Goal: Task Accomplishment & Management: Manage account settings

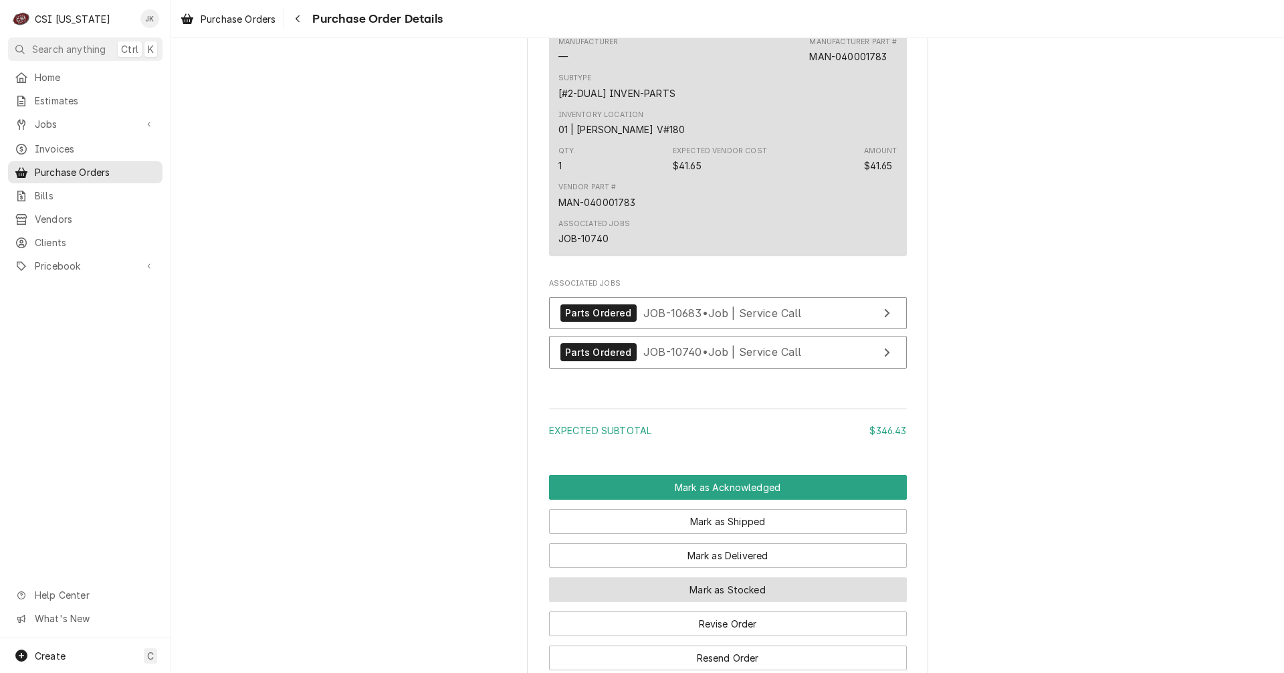
scroll to position [2207, 0]
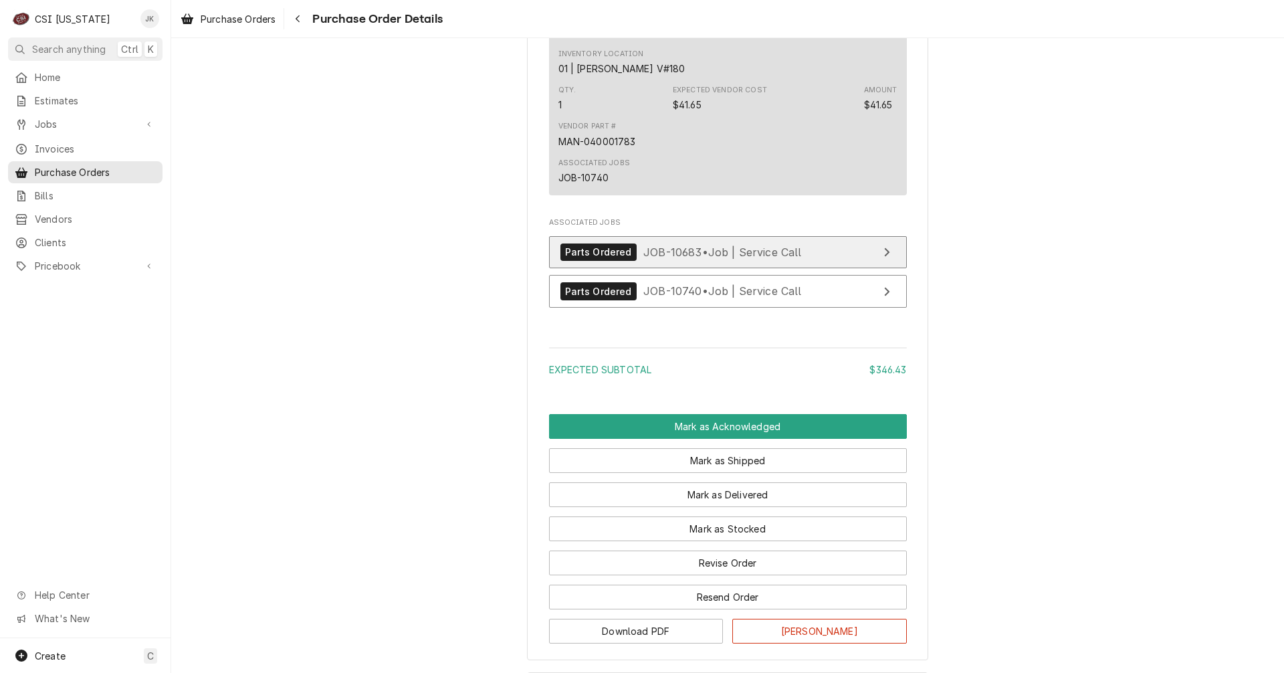
click at [678, 258] on span "JOB-10683 • Job | Service Call" at bounding box center [722, 251] width 159 height 13
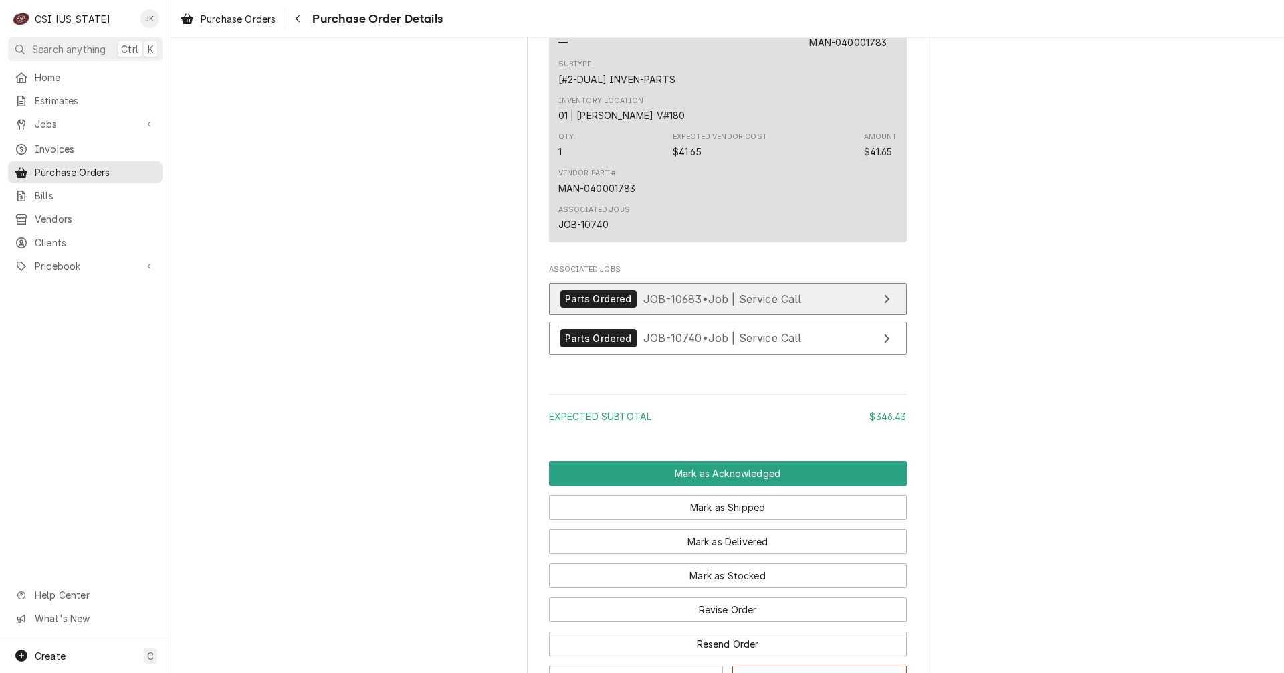
scroll to position [2311, 0]
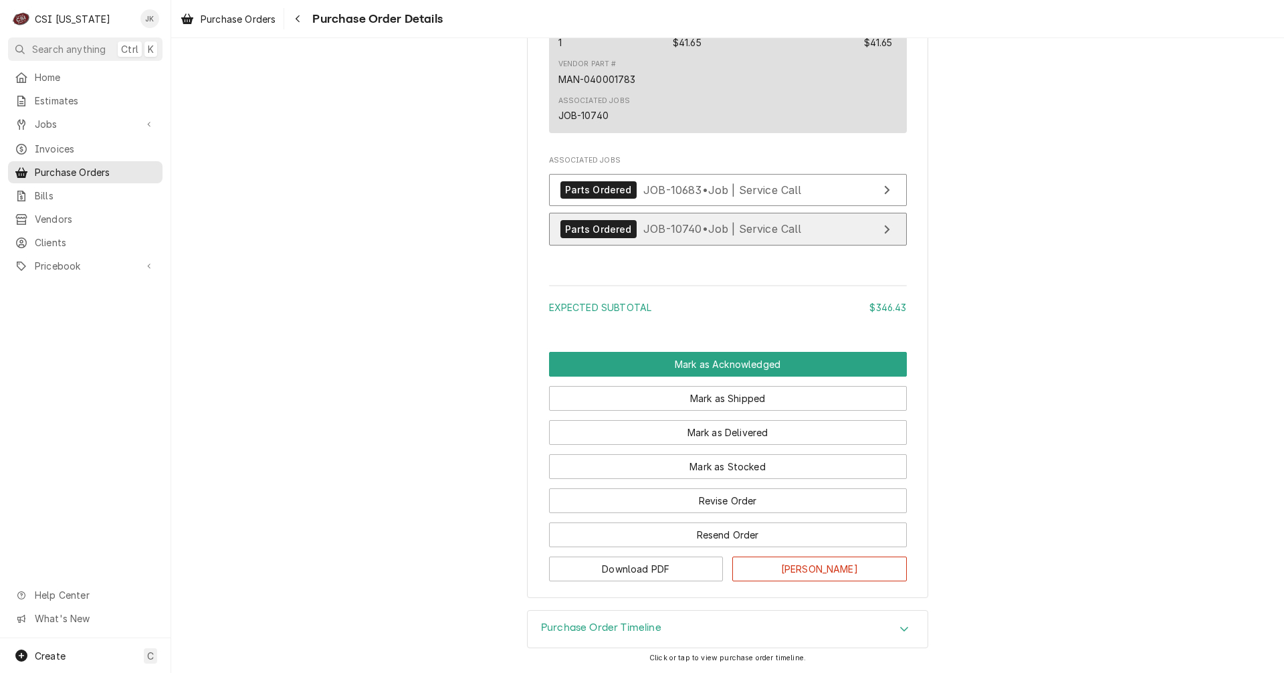
click at [690, 234] on span "JOB-10740 • Job | Service Call" at bounding box center [722, 228] width 159 height 13
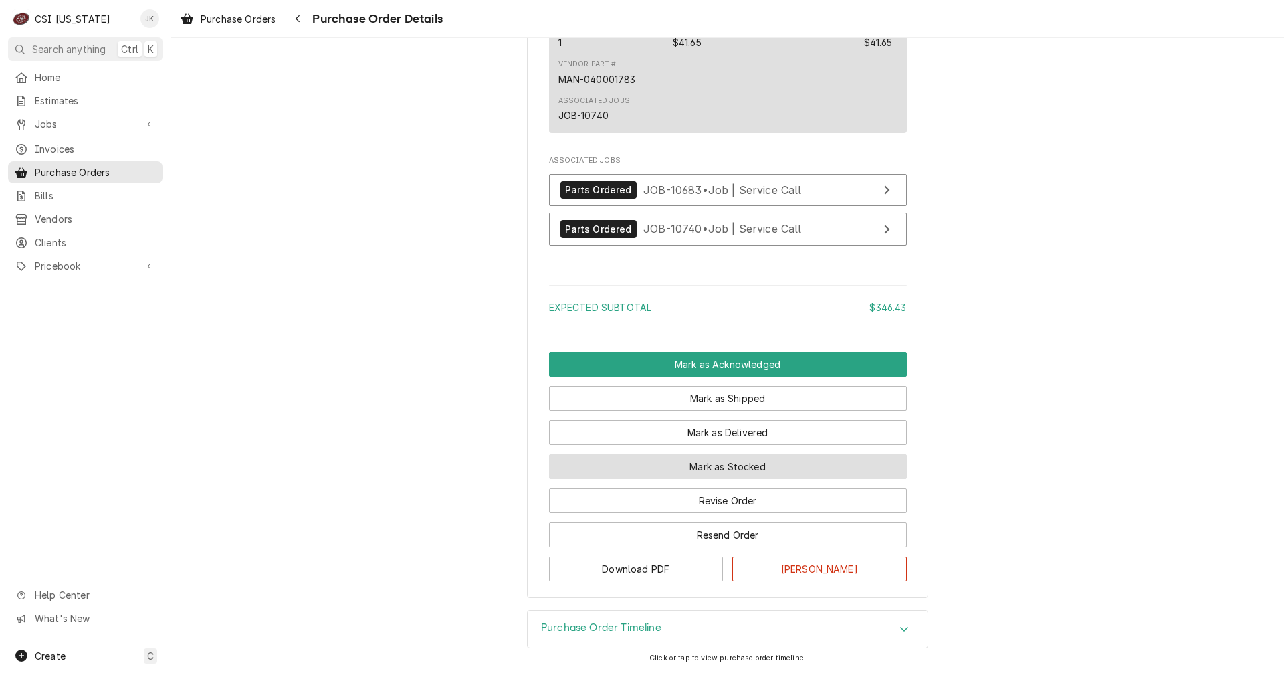
click at [744, 458] on button "Mark as Stocked" at bounding box center [728, 466] width 358 height 25
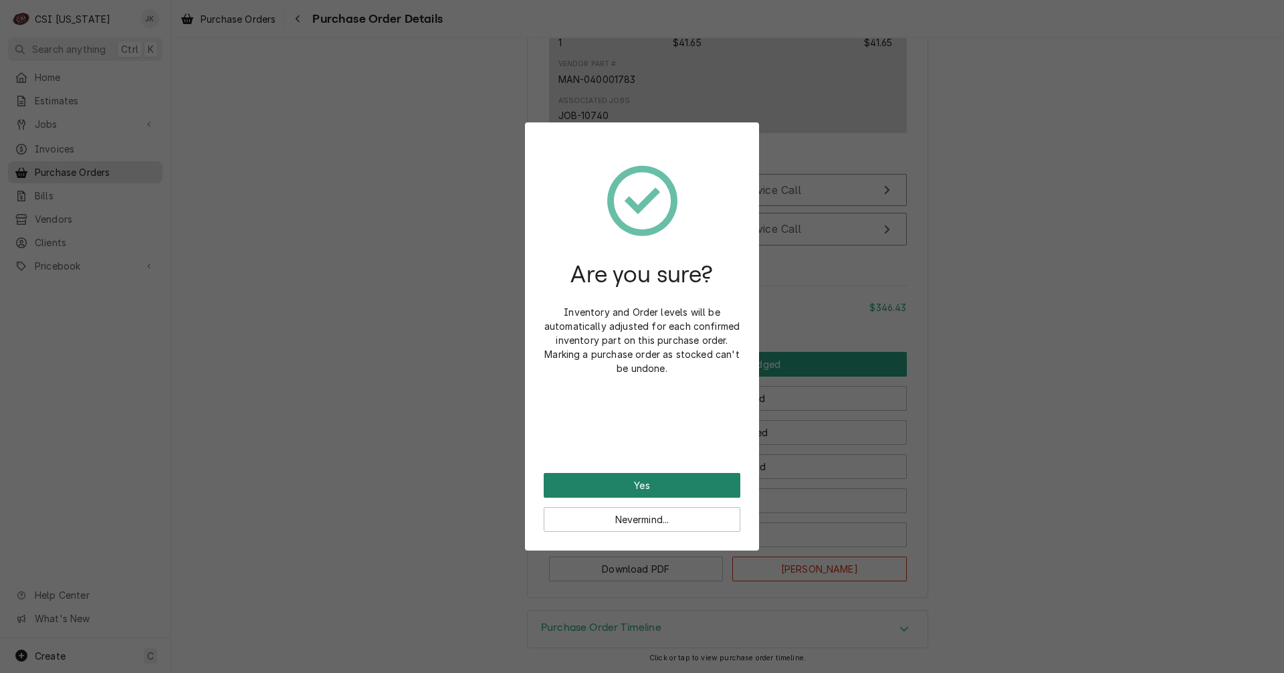
click at [700, 486] on button "Yes" at bounding box center [642, 485] width 197 height 25
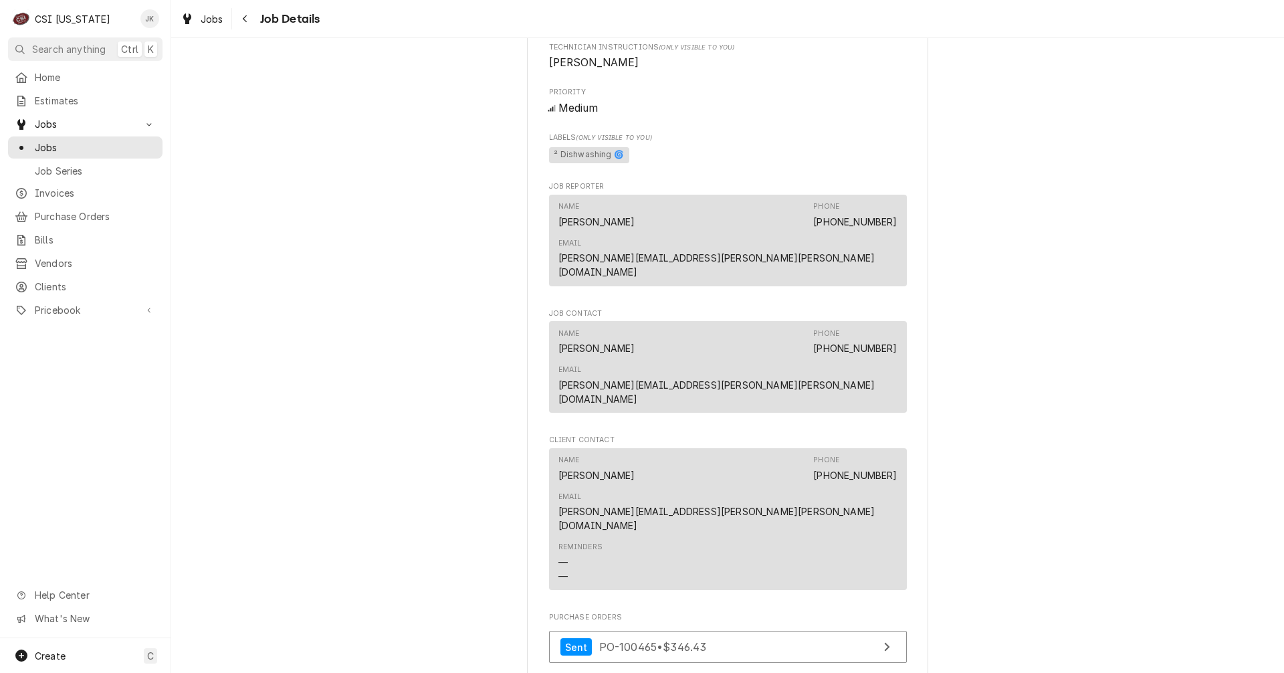
scroll to position [1271, 0]
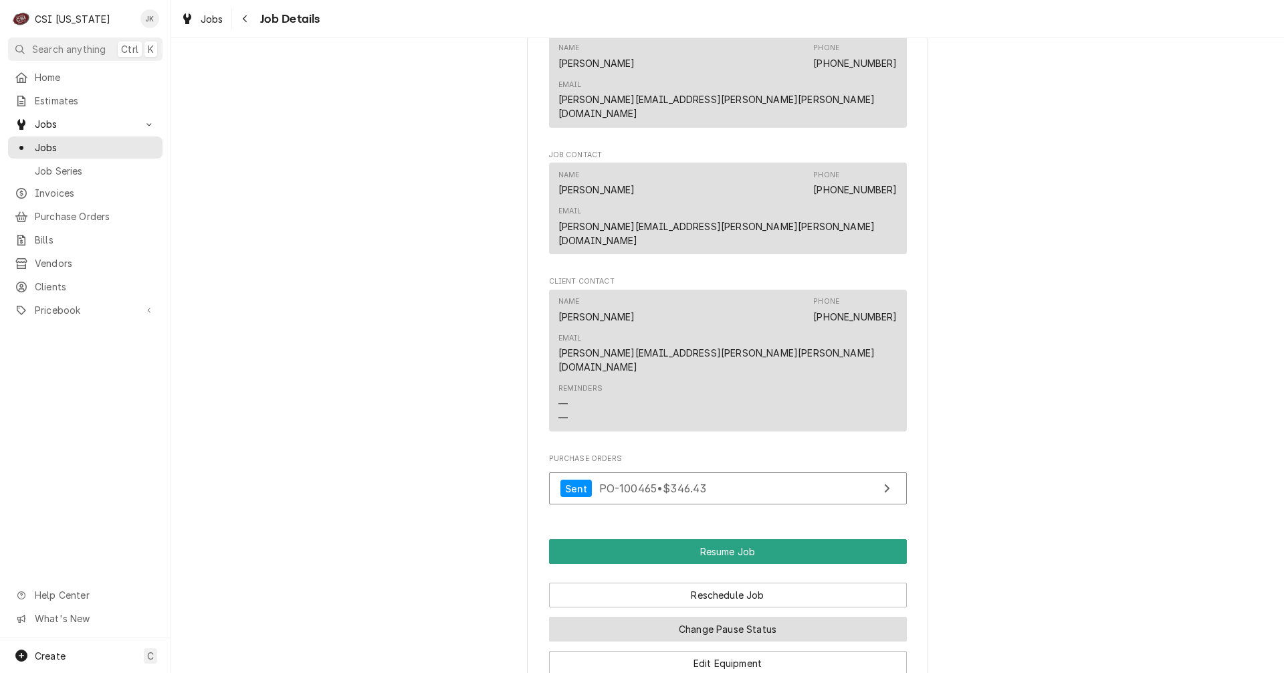
click at [734, 617] on button "Change Pause Status" at bounding box center [728, 629] width 358 height 25
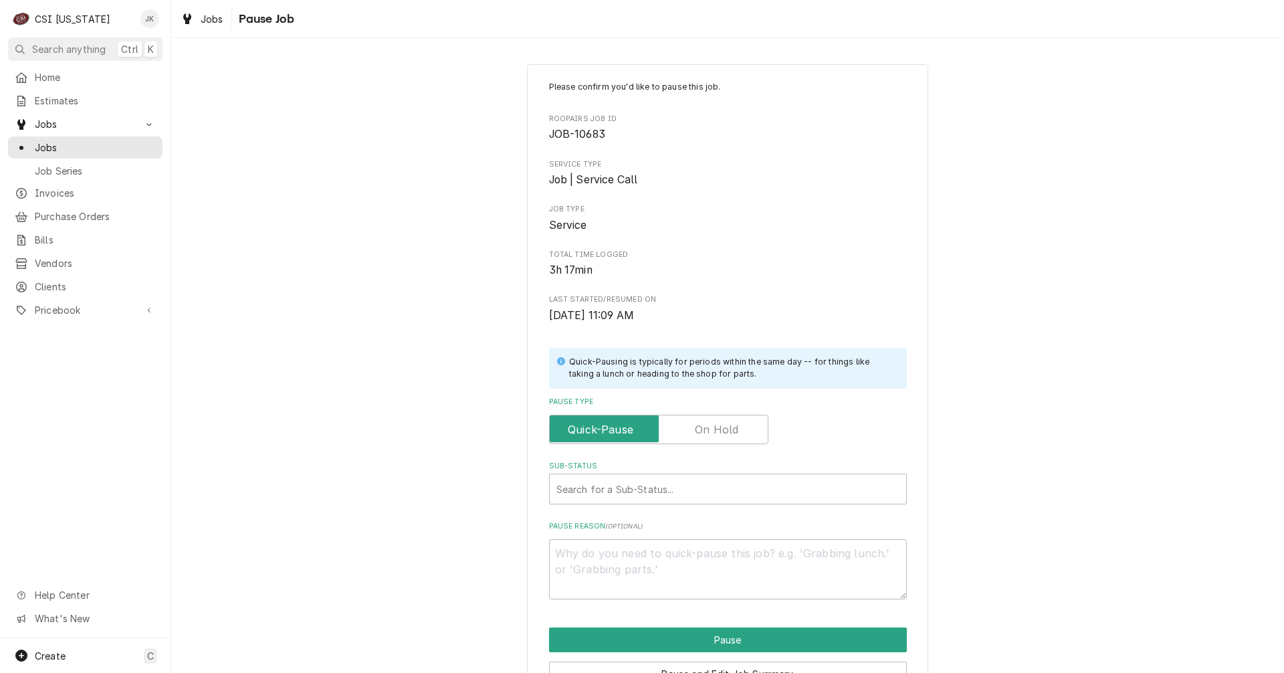
click at [692, 428] on label "Pause Type" at bounding box center [658, 429] width 219 height 29
click at [692, 428] on input "Pause Type" at bounding box center [658, 429] width 207 height 29
checkbox input "true"
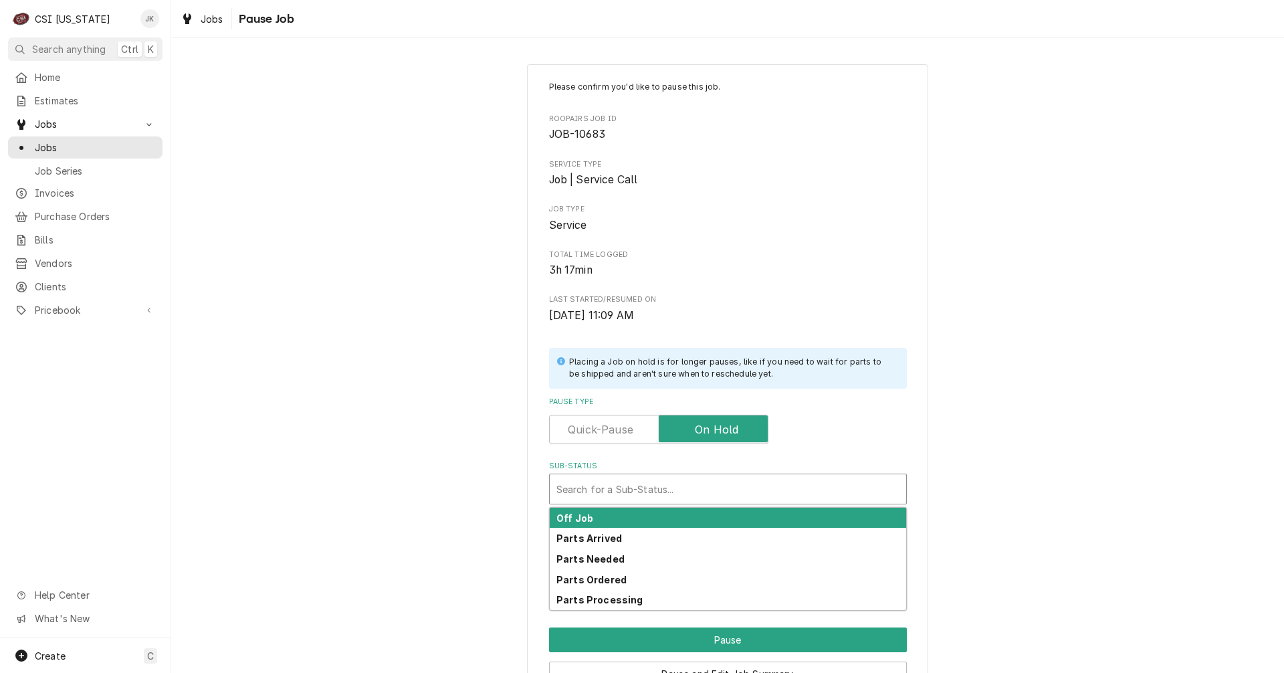
click at [657, 485] on div "Sub-Status" at bounding box center [727, 489] width 343 height 24
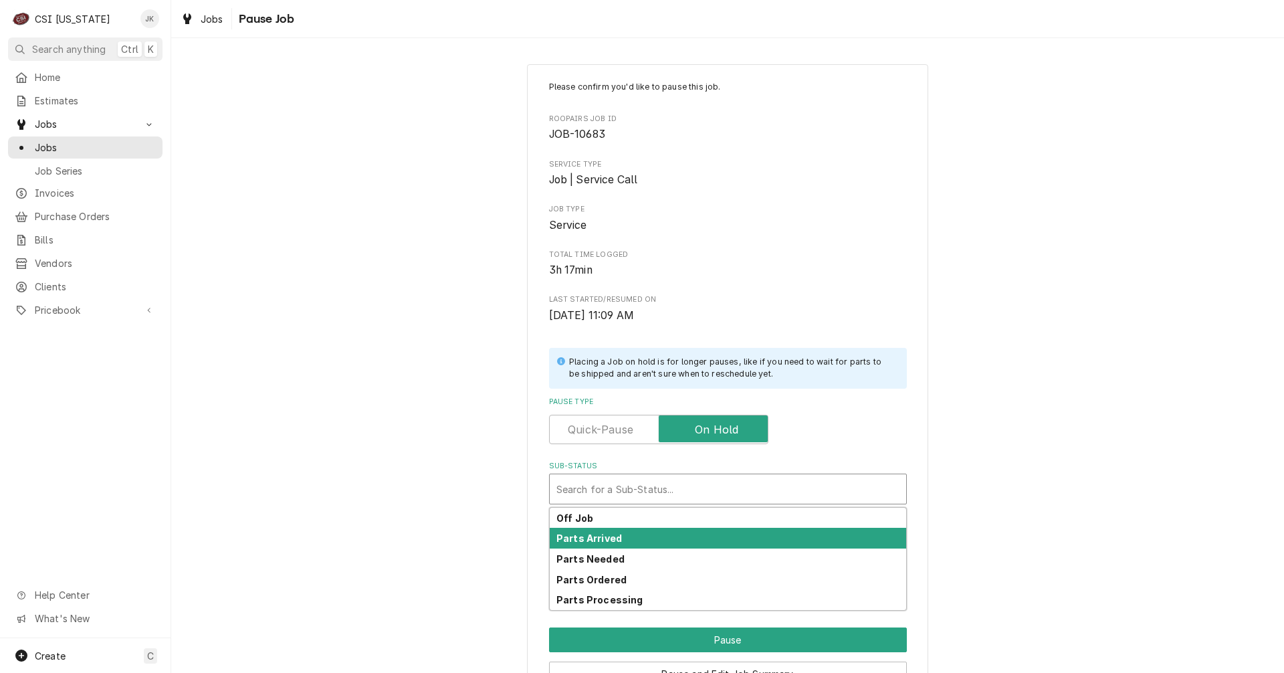
click at [619, 536] on div "Parts Arrived" at bounding box center [728, 538] width 356 height 21
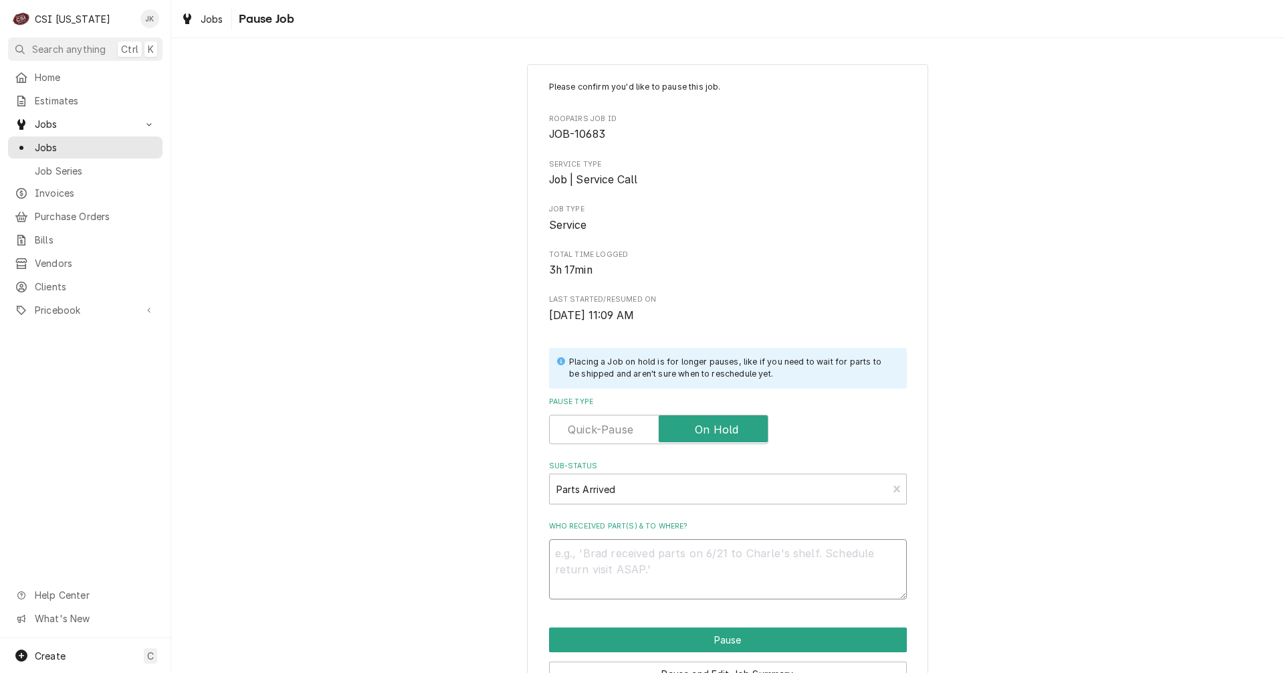
click at [639, 570] on textarea "Who received part(s) & to where?" at bounding box center [728, 569] width 358 height 60
type textarea "x"
type textarea "A"
type textarea "x"
type textarea "Ar"
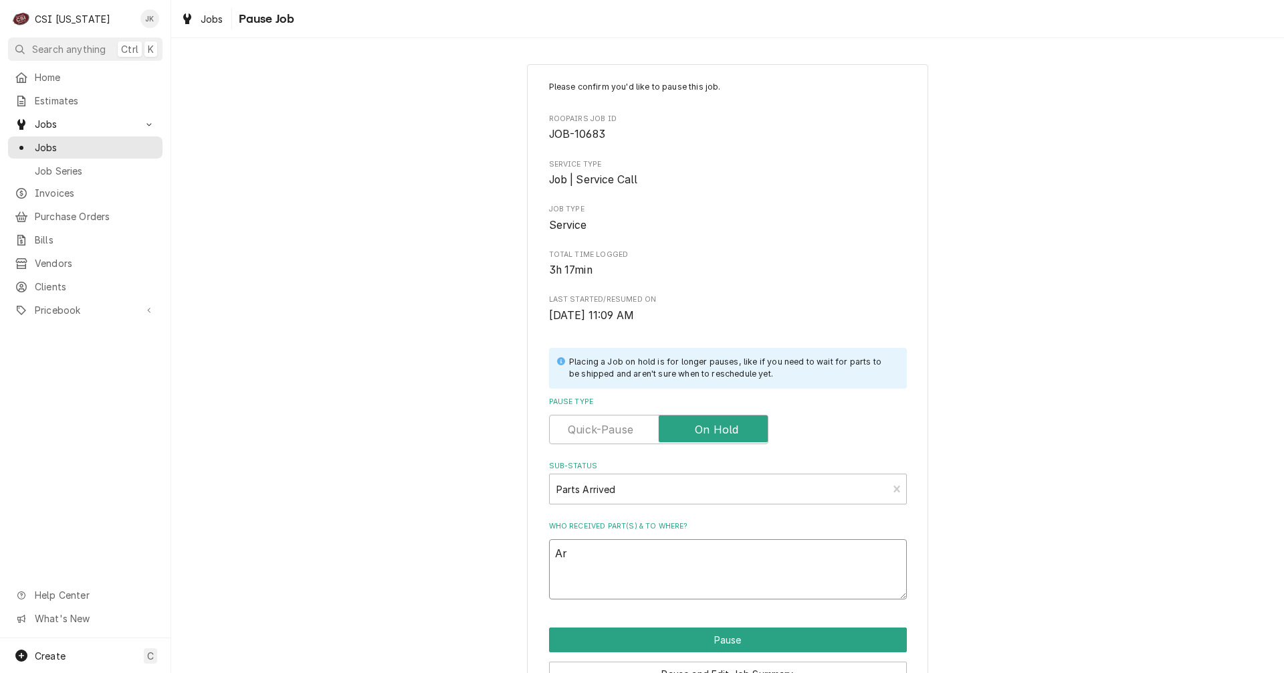
type textarea "x"
type textarea "Arr"
type textarea "x"
type textarea "Arri"
type textarea "x"
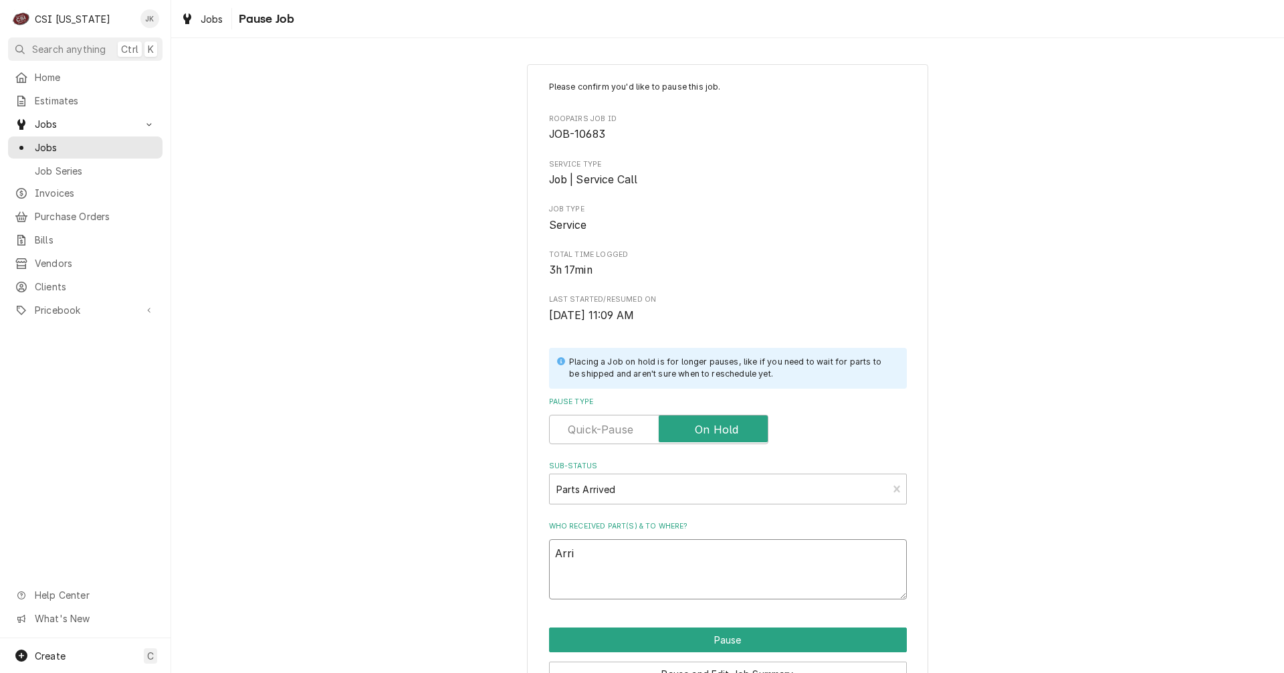
type textarea "Arriv"
type textarea "x"
type textarea "Arrive"
type textarea "x"
type textarea "Arrived"
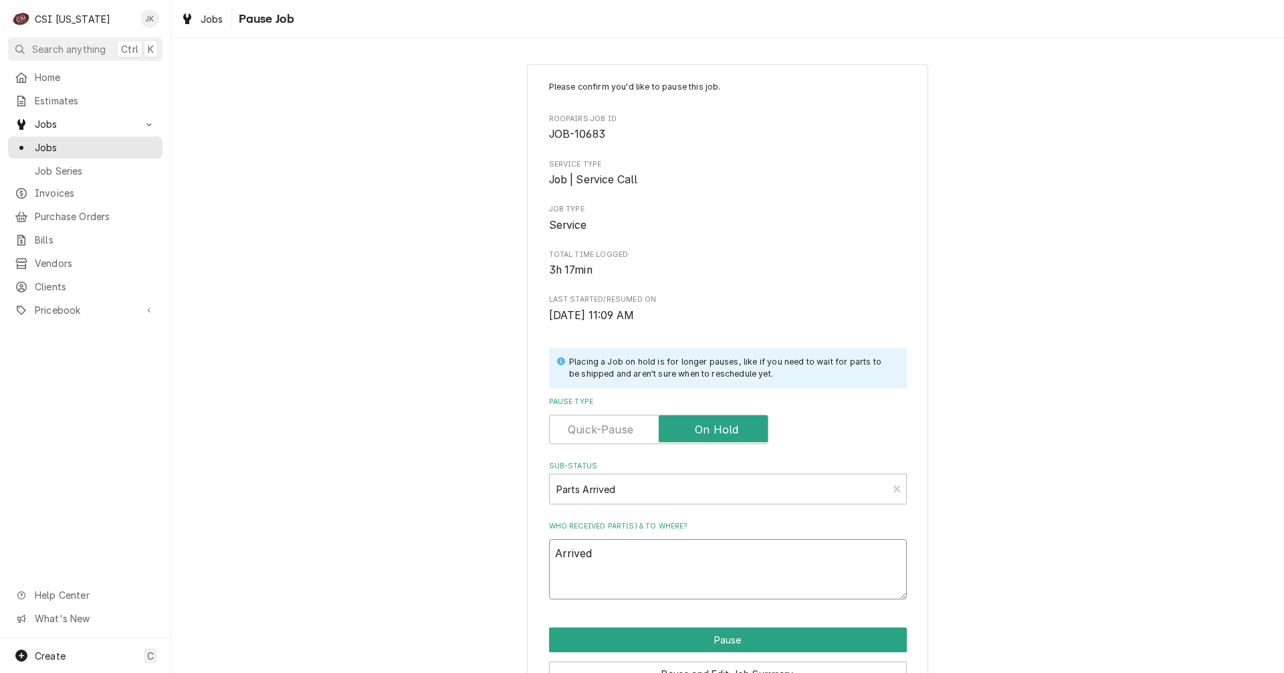
type textarea "x"
type textarea "Arrived"
type textarea "x"
type textarea "Arrived 1"
type textarea "x"
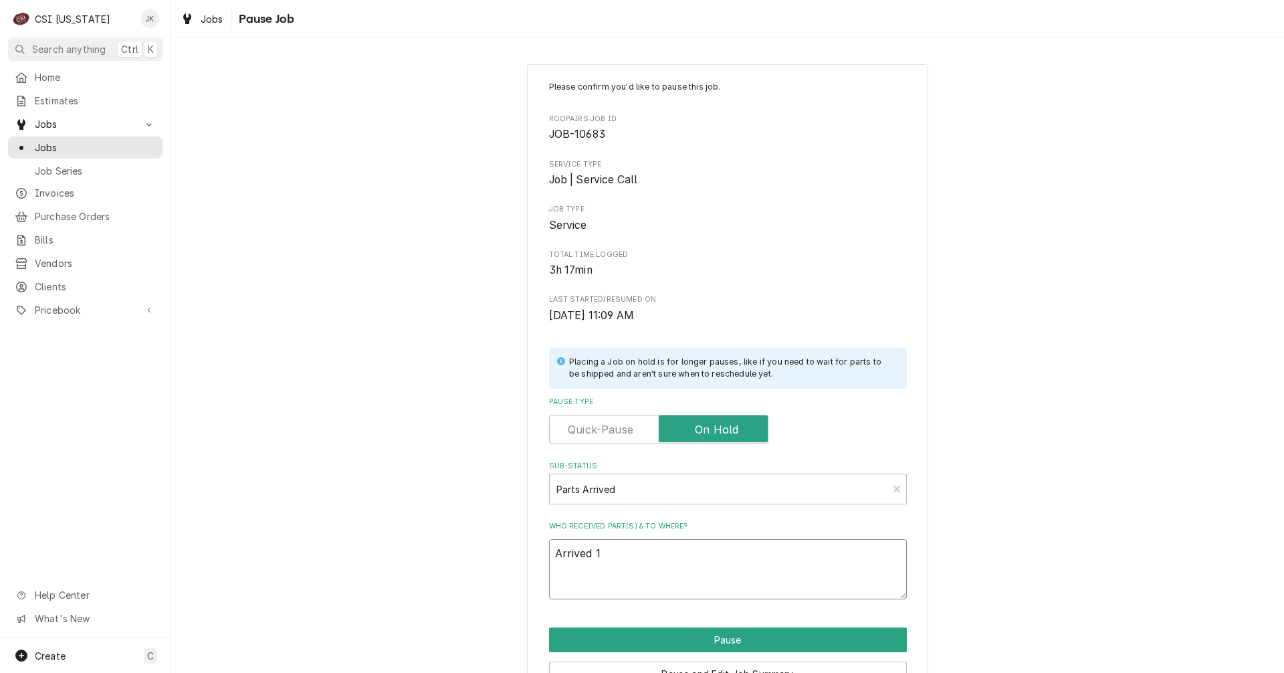
type textarea "Arrived 10"
type textarea "x"
type textarea "Arrived 10/"
type textarea "x"
type textarea "Arrived 10/1"
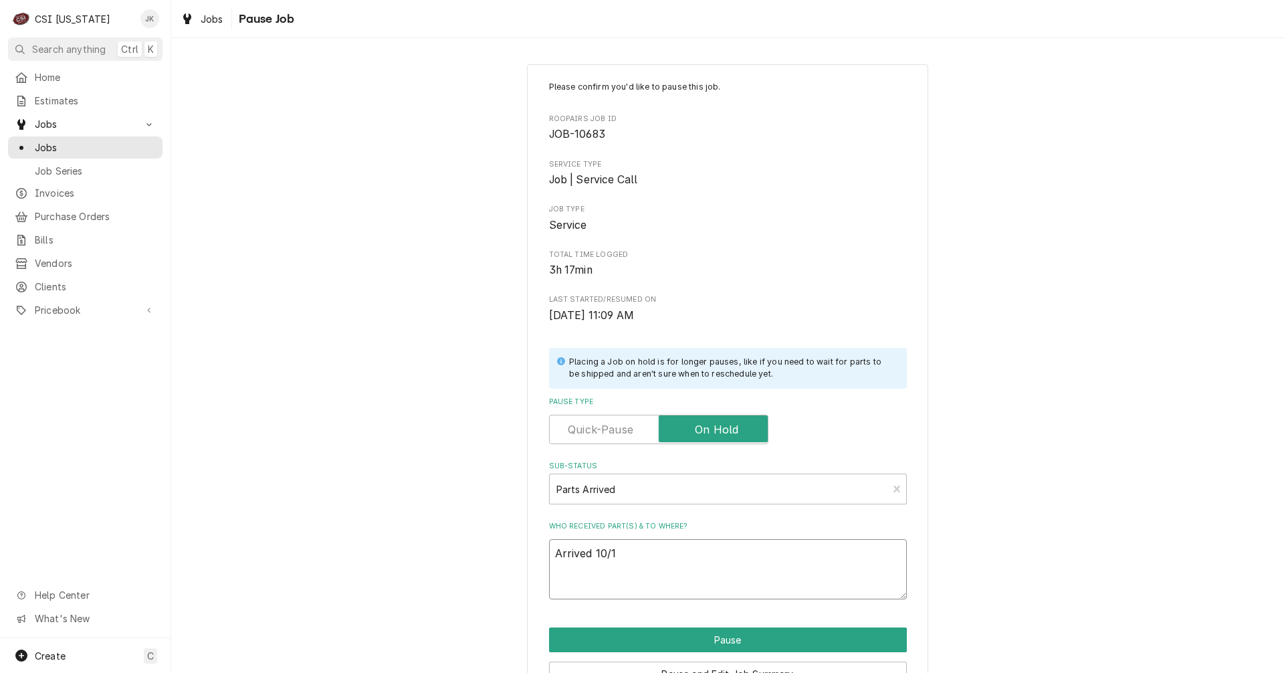
type textarea "x"
type textarea "Arrived 10/14"
type textarea "x"
type textarea "Arrived 10/14,"
type textarea "x"
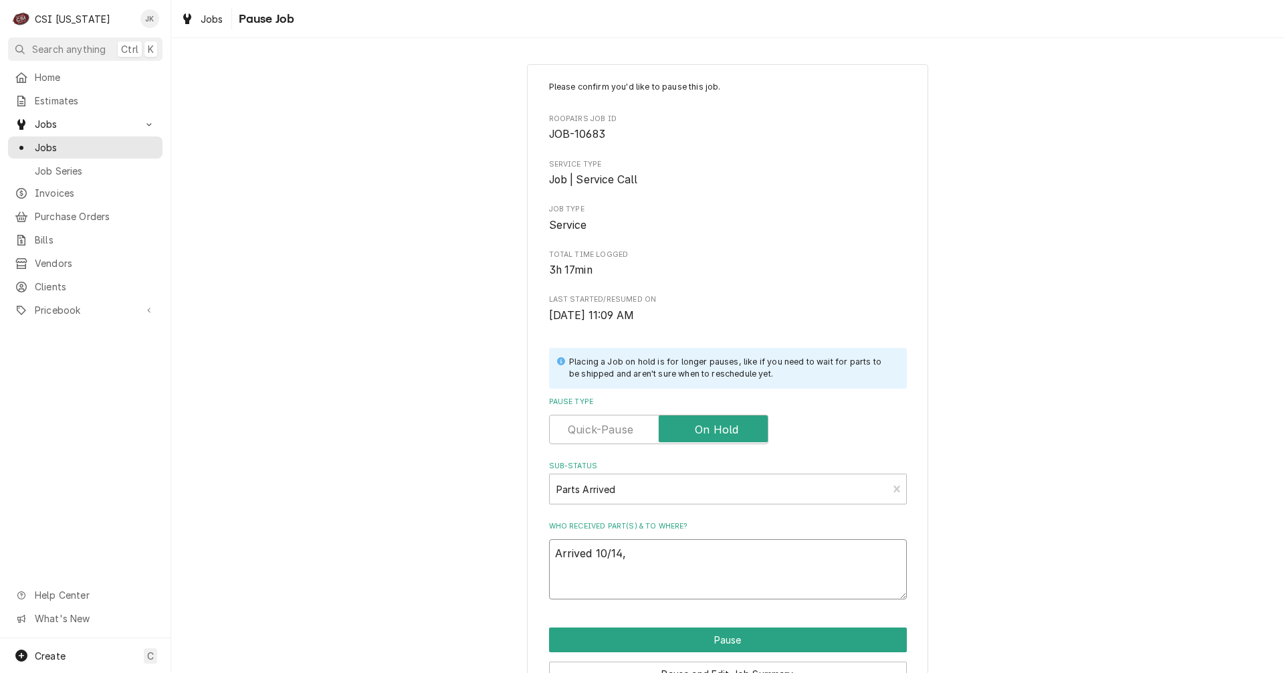
type textarea "Arrived 10/14,"
type textarea "x"
type textarea "Arrived 10/14, M"
type textarea "x"
type textarea "Arrived 10/14, Ma"
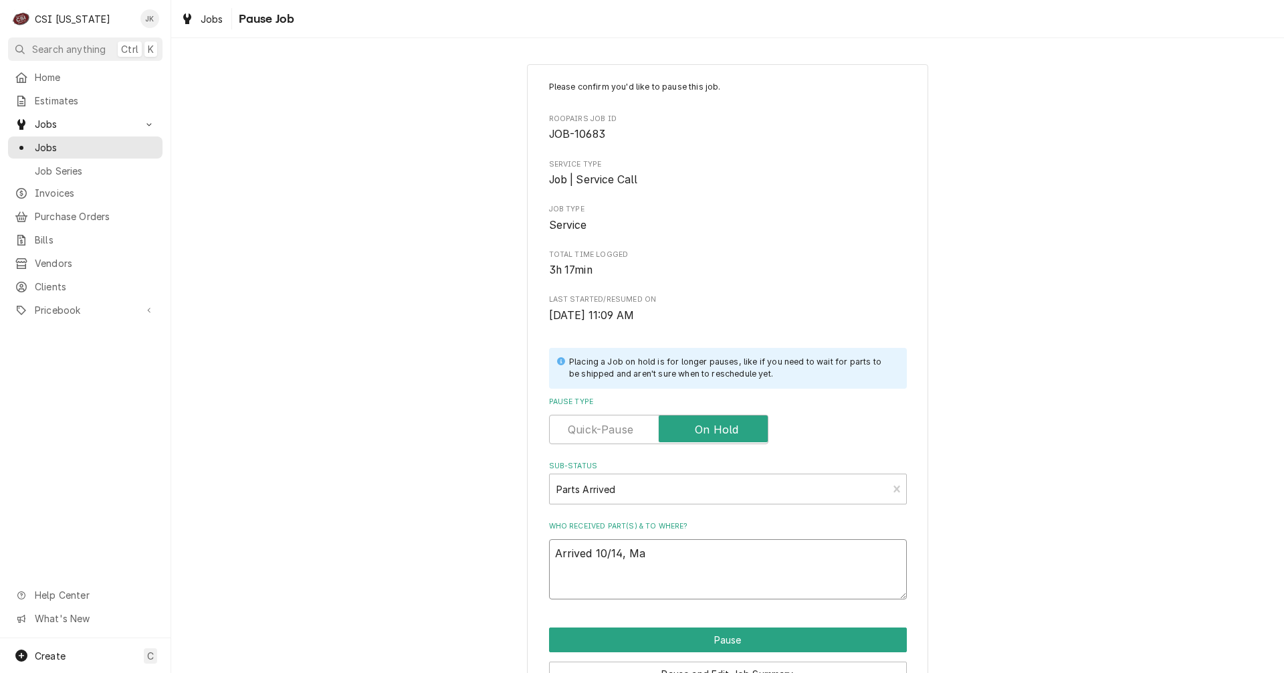
type textarea "x"
type textarea "Arrived 10/14, Mat"
type textarea "x"
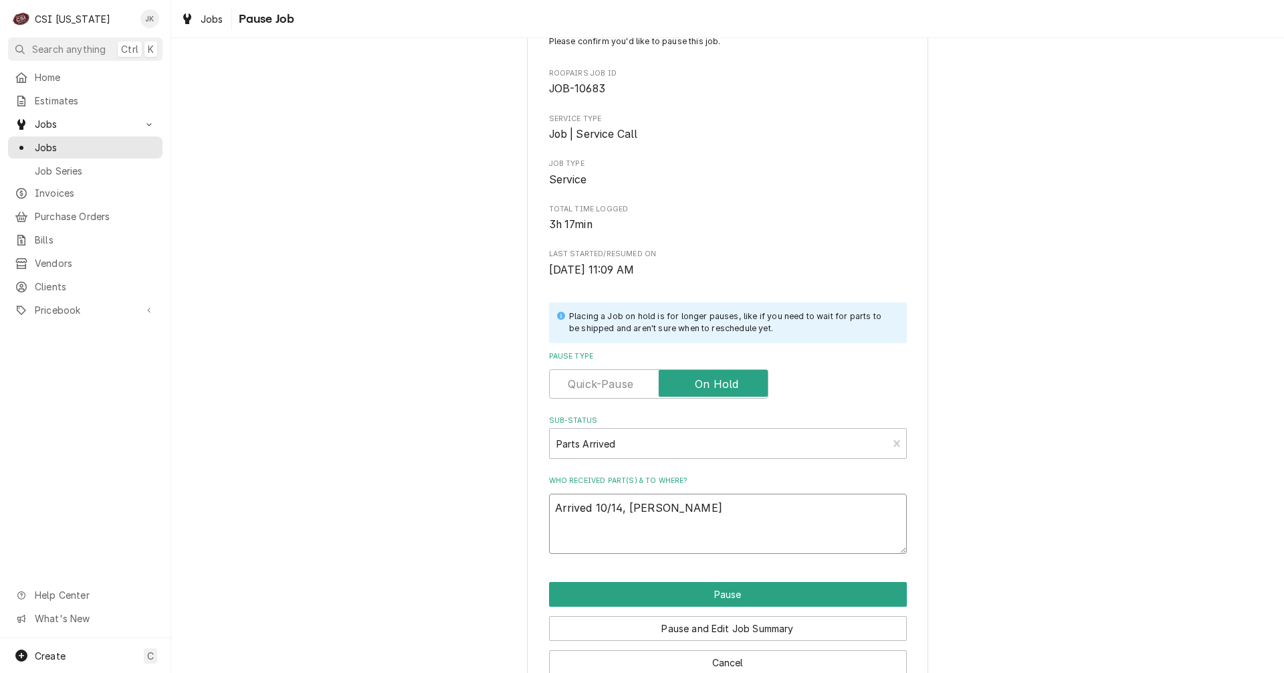
scroll to position [67, 0]
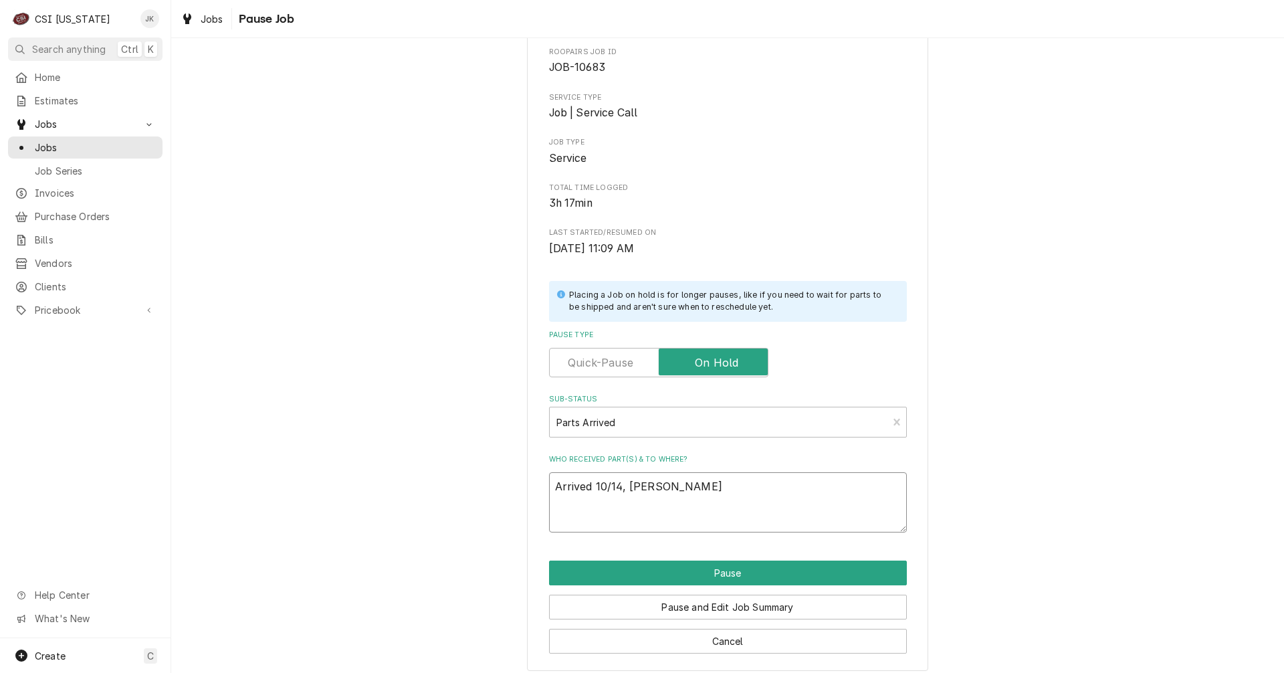
drag, startPoint x: 660, startPoint y: 488, endPoint x: 473, endPoint y: 482, distance: 187.4
click at [473, 482] on div "Please confirm you'd like to pause this job. Roopairs Job ID JOB-10683 Service …" at bounding box center [727, 333] width 1113 height 697
type textarea "Arrived 10/14, Matt"
click at [756, 607] on button "Pause and Edit Job Summary" at bounding box center [728, 607] width 358 height 25
type textarea "x"
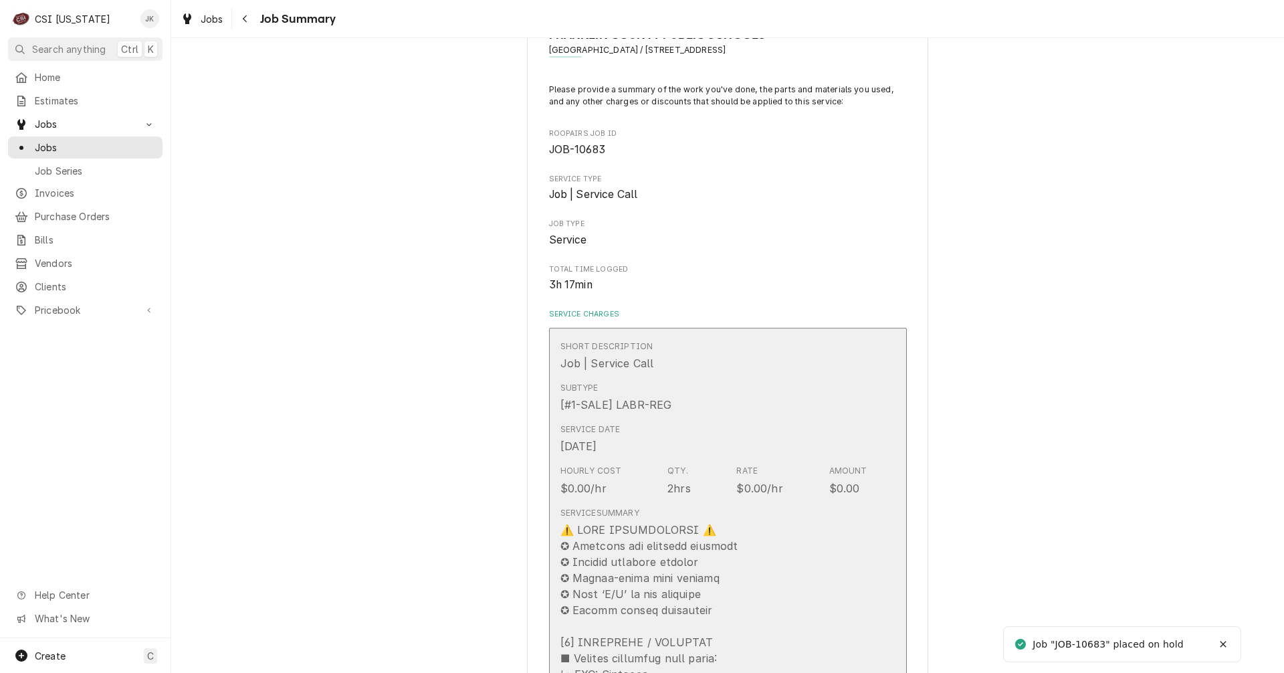
scroll to position [201, 0]
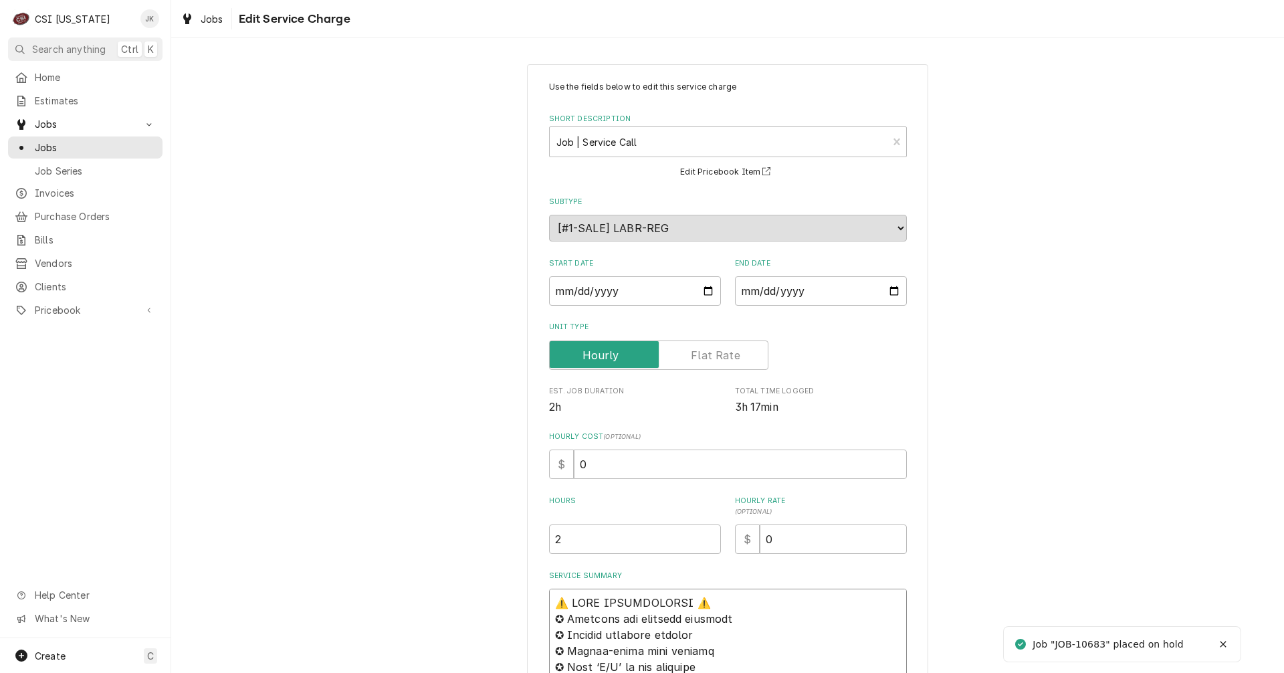
paste textarea "Arrived 10/14, [PERSON_NAME]"
type textarea "x"
type textarea "Arrived 10/14, Matt⚠️ 𝗙𝗢𝗥𝗠 𝗜𝗡𝗦𝗧𝗥𝗨𝗖𝗧𝗜𝗢𝗡𝗦 ⚠️ ✪ 𝗖𝗼𝗺𝗽𝗹𝗲𝘁𝗲 𝗮𝗹𝗹 𝗿𝗲𝗹𝗲𝘃𝗮𝗻𝘁 𝘀𝗲𝗰𝘁𝗶𝗼𝗻𝘀 ✪ 𝗣…"
type textarea "x"
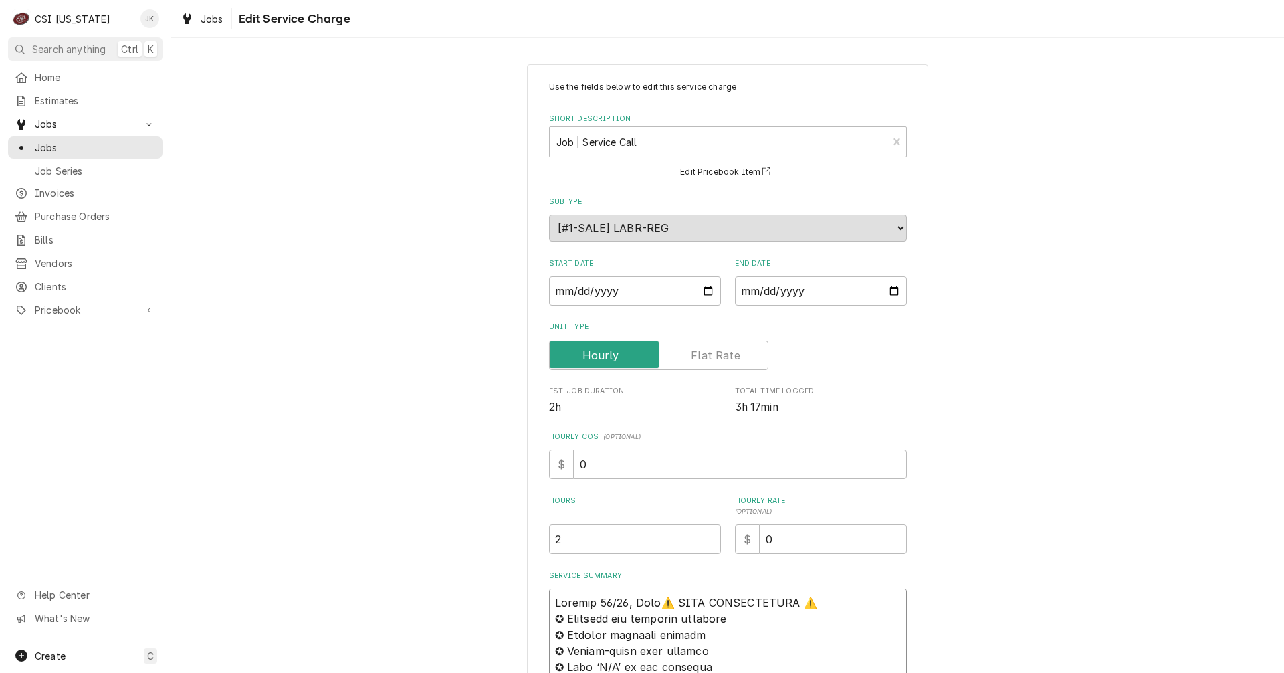
type textarea "Arrived 10/14, Matt ⚠️ 𝗙𝗢𝗥𝗠 𝗜𝗡𝗦𝗧𝗥𝗨𝗖𝗧𝗜𝗢𝗡𝗦 ⚠️ ✪ 𝗖𝗼𝗺𝗽𝗹𝗲𝘁𝗲 𝗮𝗹𝗹 𝗿𝗲𝗹𝗲𝘃𝗮𝗻𝘁 𝘀𝗲𝗰𝘁𝗶𝗼𝗻𝘀 ✪ …"
type textarea "x"
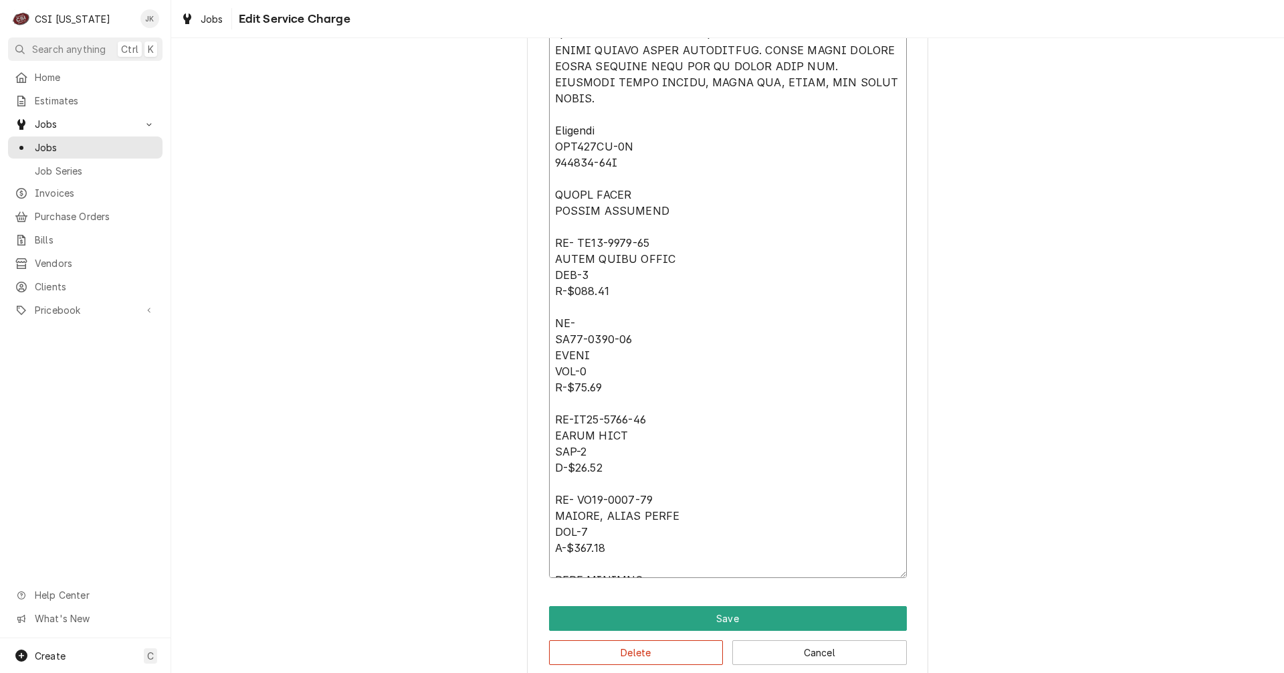
scroll to position [1672, 0]
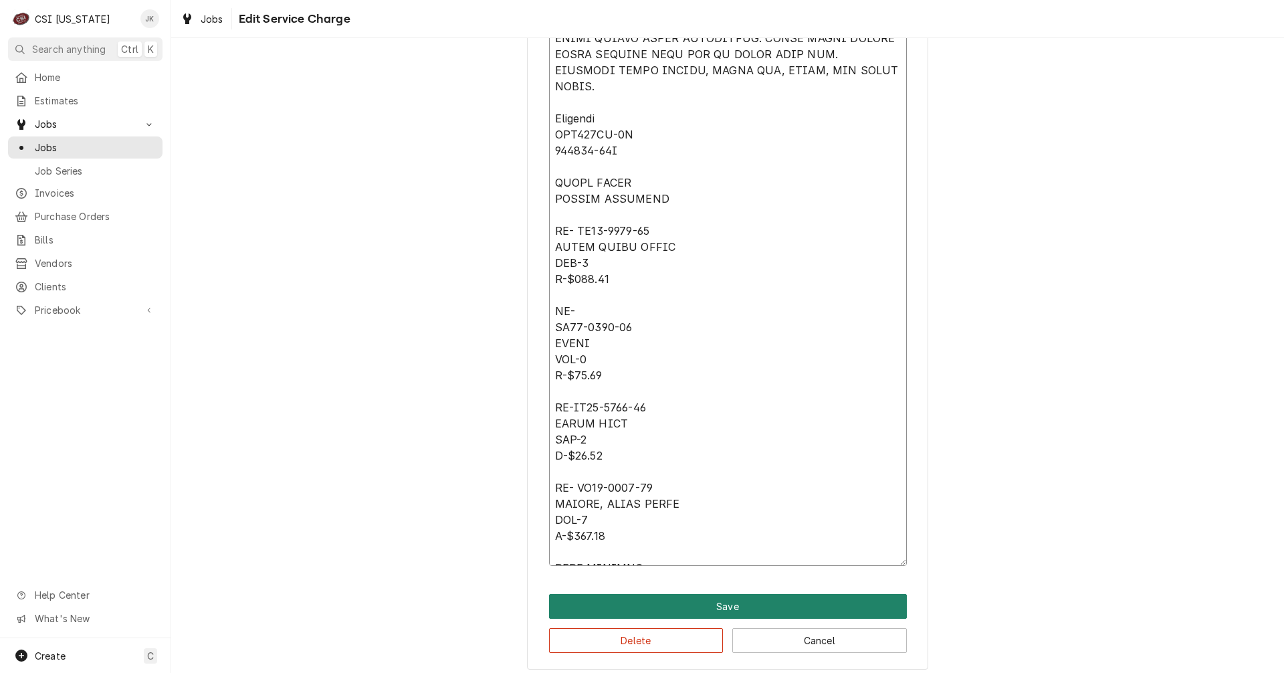
type textarea "Arrived 10/14, Matt ⚠️ 𝗙𝗢𝗥𝗠 𝗜𝗡𝗦𝗧𝗥𝗨𝗖𝗧𝗜𝗢𝗡𝗦 ⚠️ ✪ 𝗖𝗼𝗺𝗽𝗹𝗲𝘁𝗲 𝗮𝗹𝗹 𝗿𝗲𝗹𝗲𝘃𝗮𝗻𝘁 𝘀𝗲𝗰𝘁𝗶𝗼𝗻𝘀 ✪ …"
click at [704, 601] on button "Save" at bounding box center [728, 606] width 358 height 25
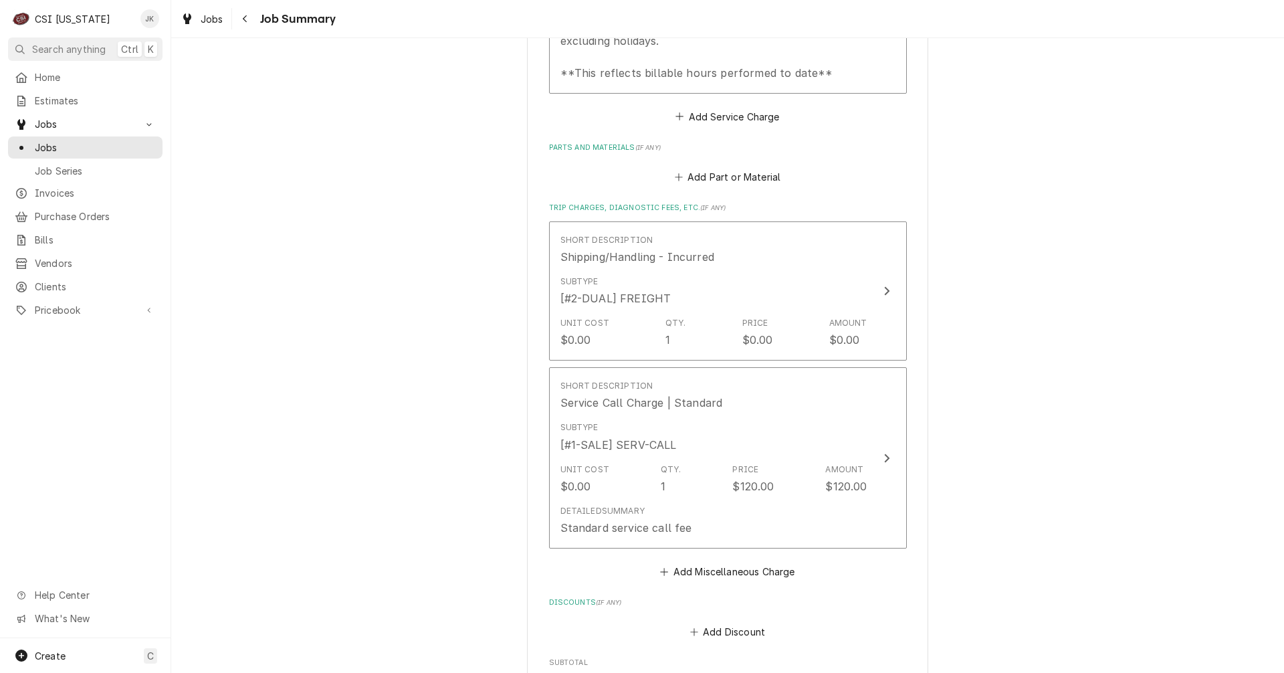
scroll to position [2899, 0]
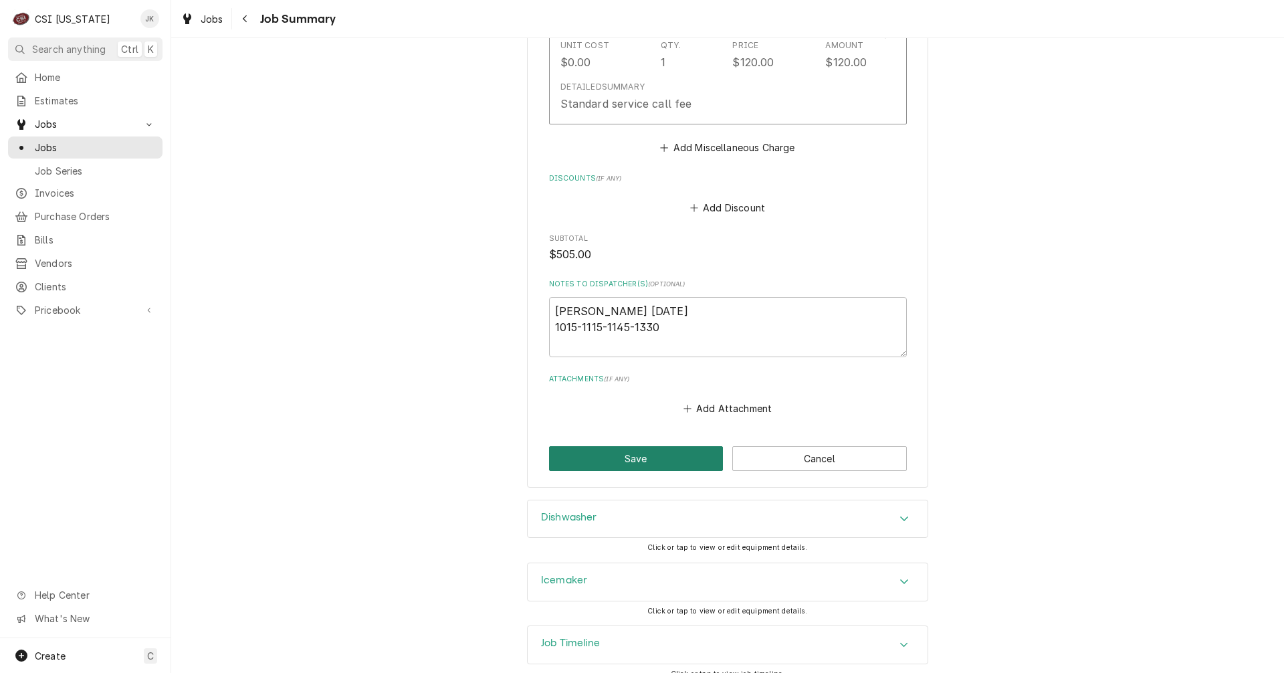
click at [635, 447] on button "Save" at bounding box center [636, 458] width 175 height 25
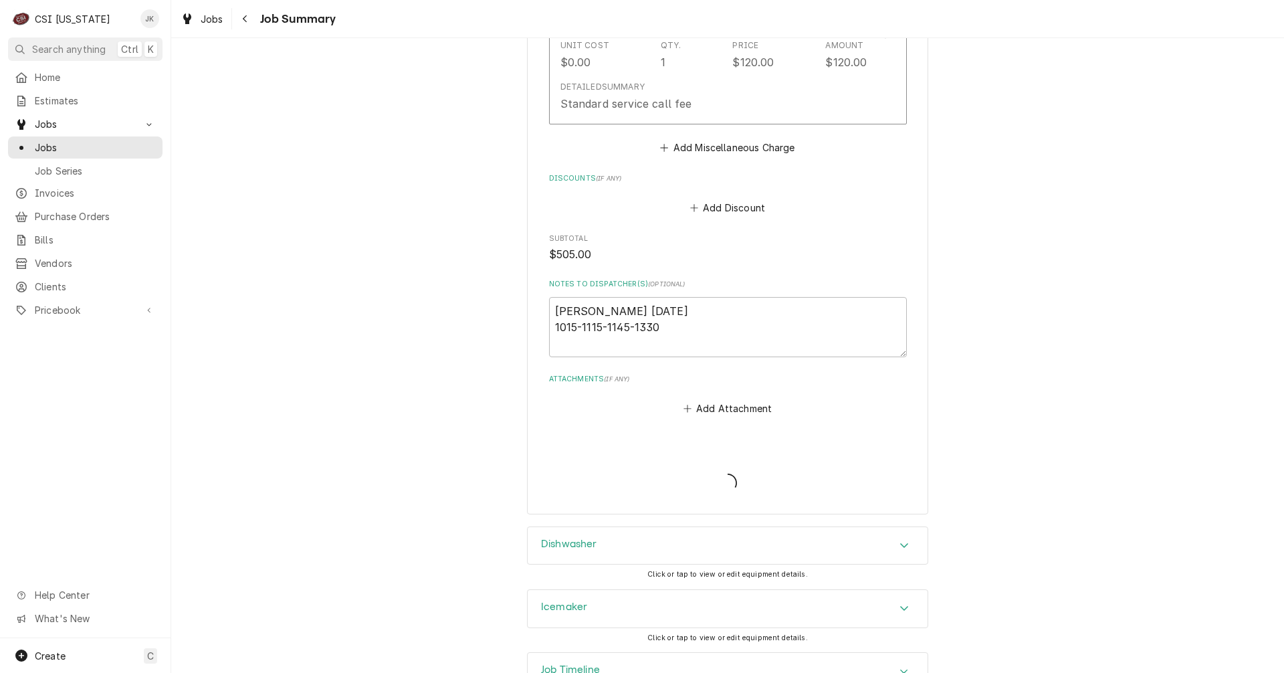
type textarea "x"
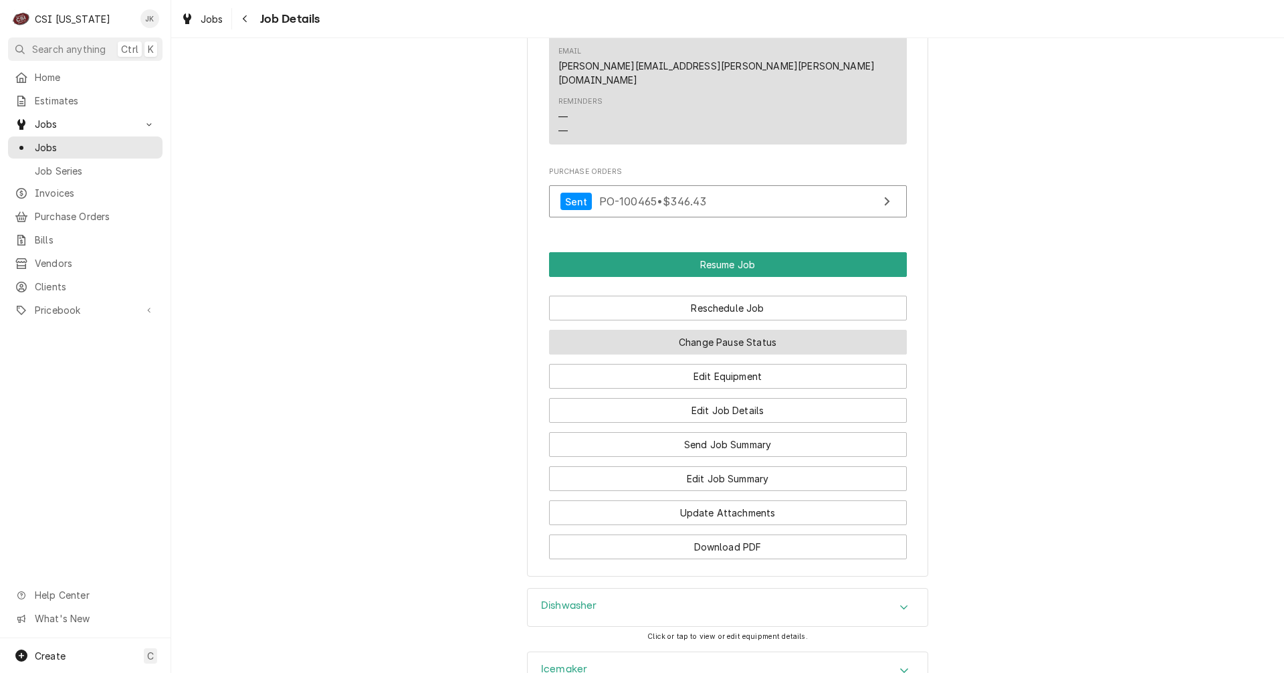
scroll to position [1739, 0]
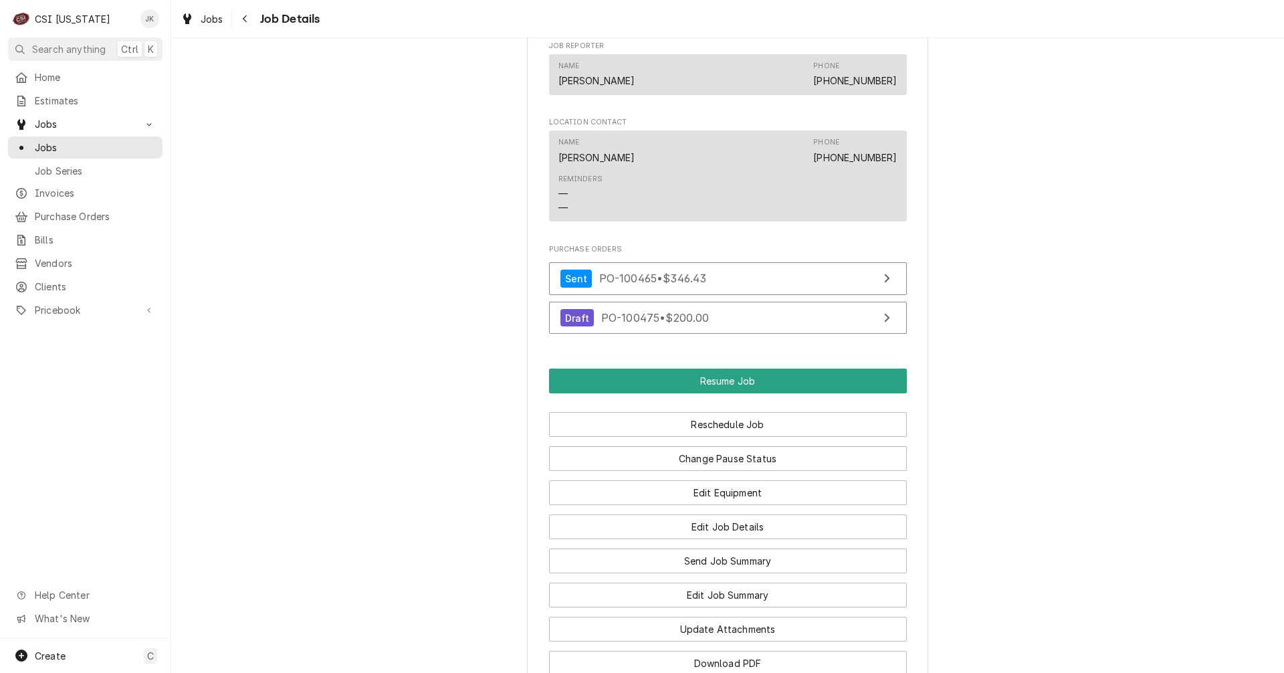
scroll to position [1404, 0]
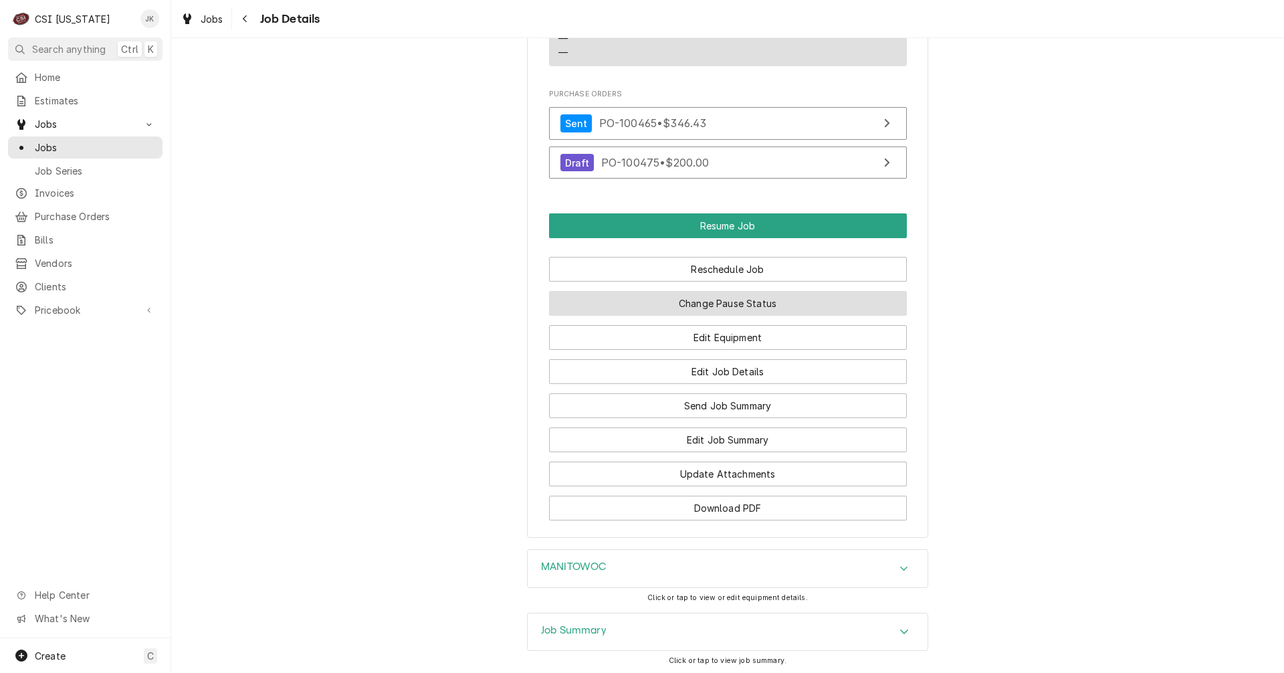
click at [733, 307] on button "Change Pause Status" at bounding box center [728, 303] width 358 height 25
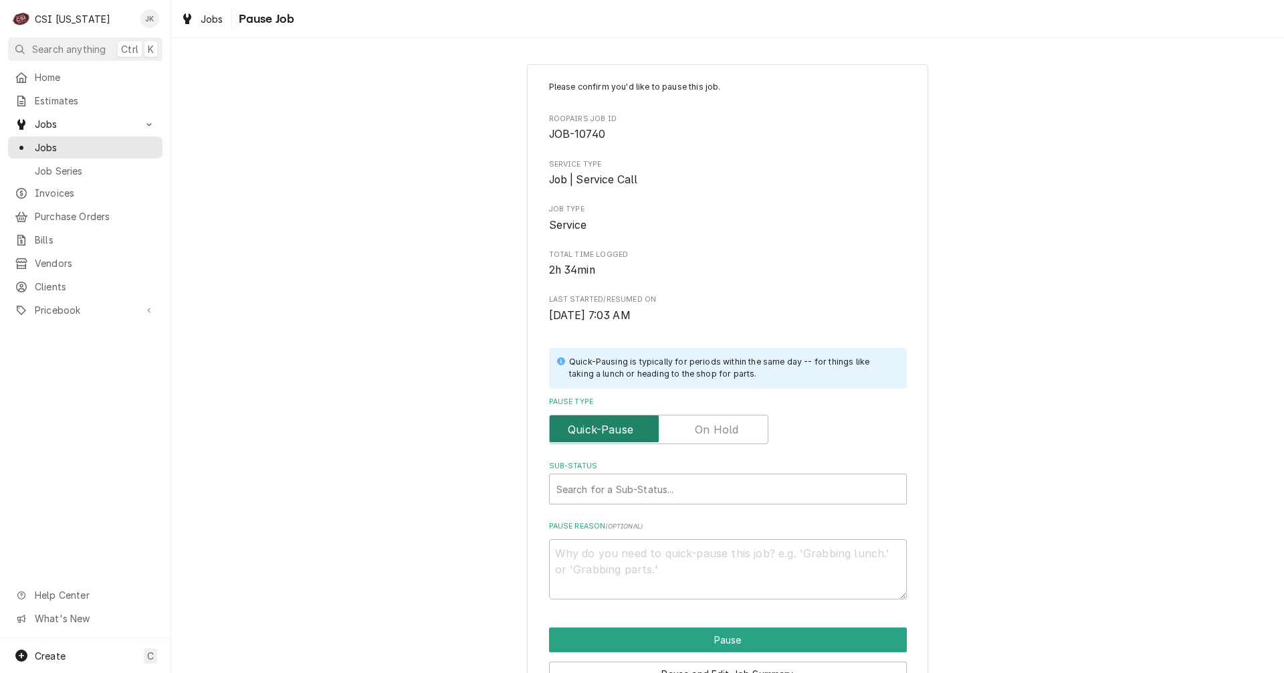
click at [716, 419] on input "Pause Type" at bounding box center [658, 429] width 207 height 29
checkbox input "true"
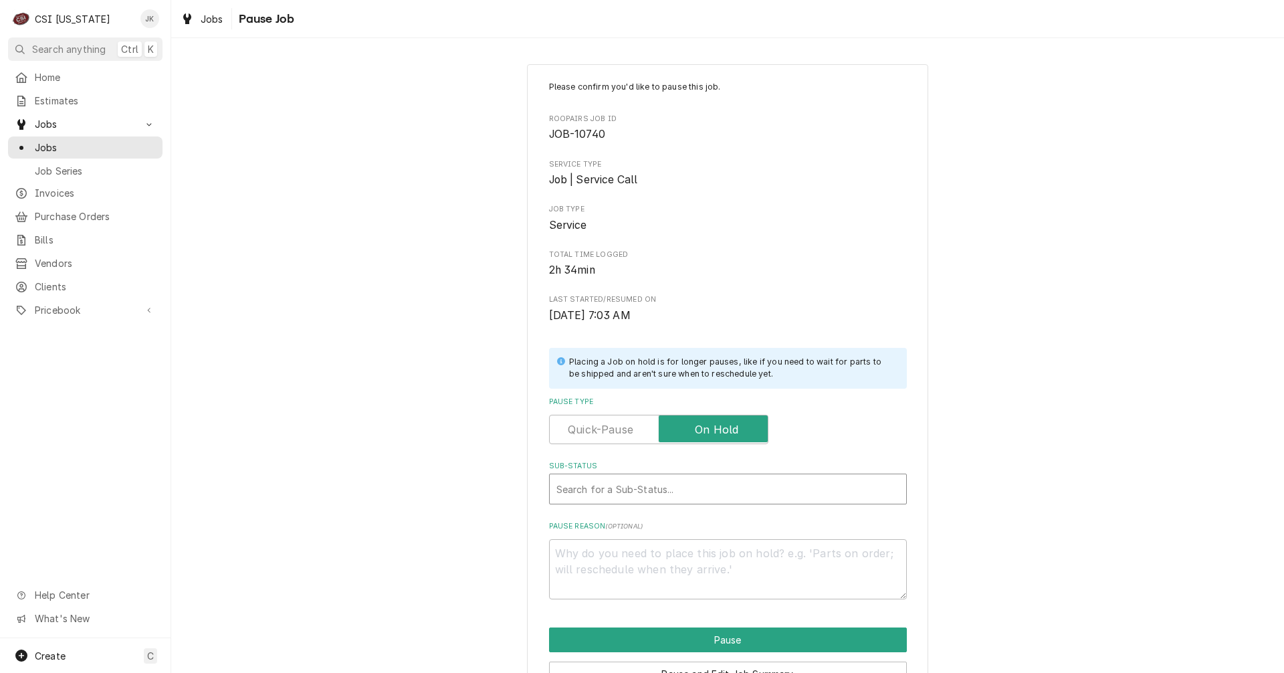
click at [657, 485] on div "Sub-Status" at bounding box center [727, 489] width 343 height 24
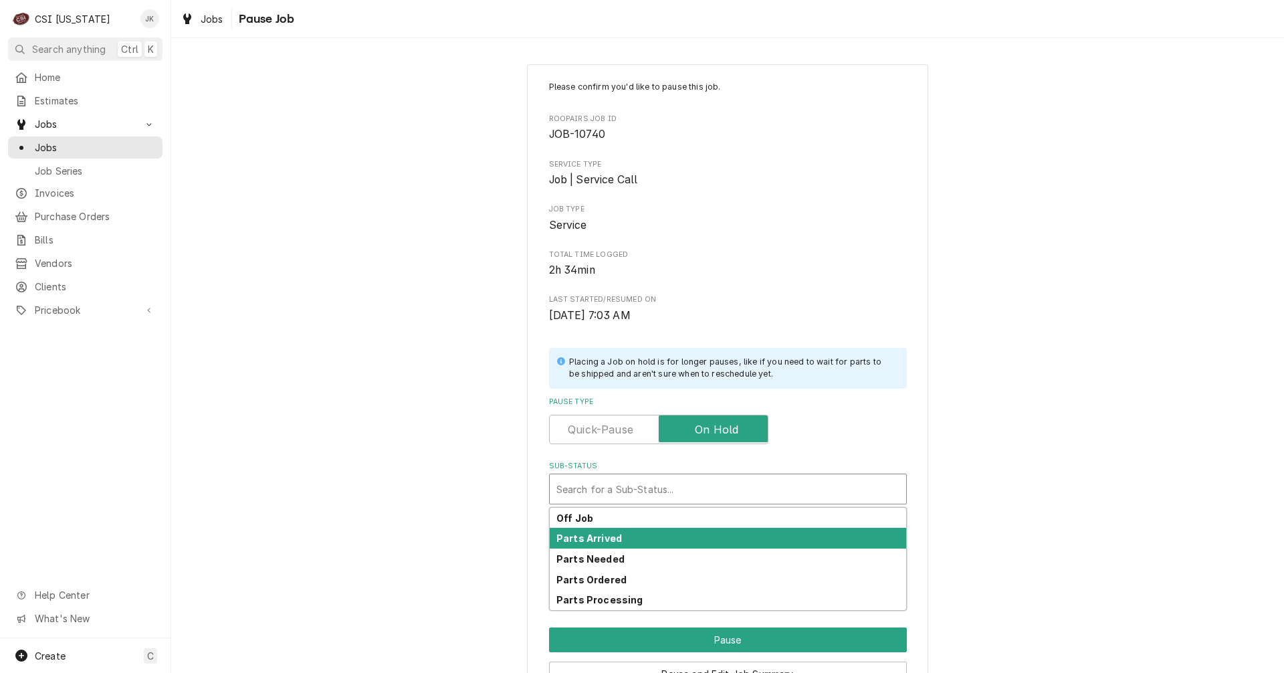
click at [603, 536] on strong "Parts Arrived" at bounding box center [589, 537] width 66 height 11
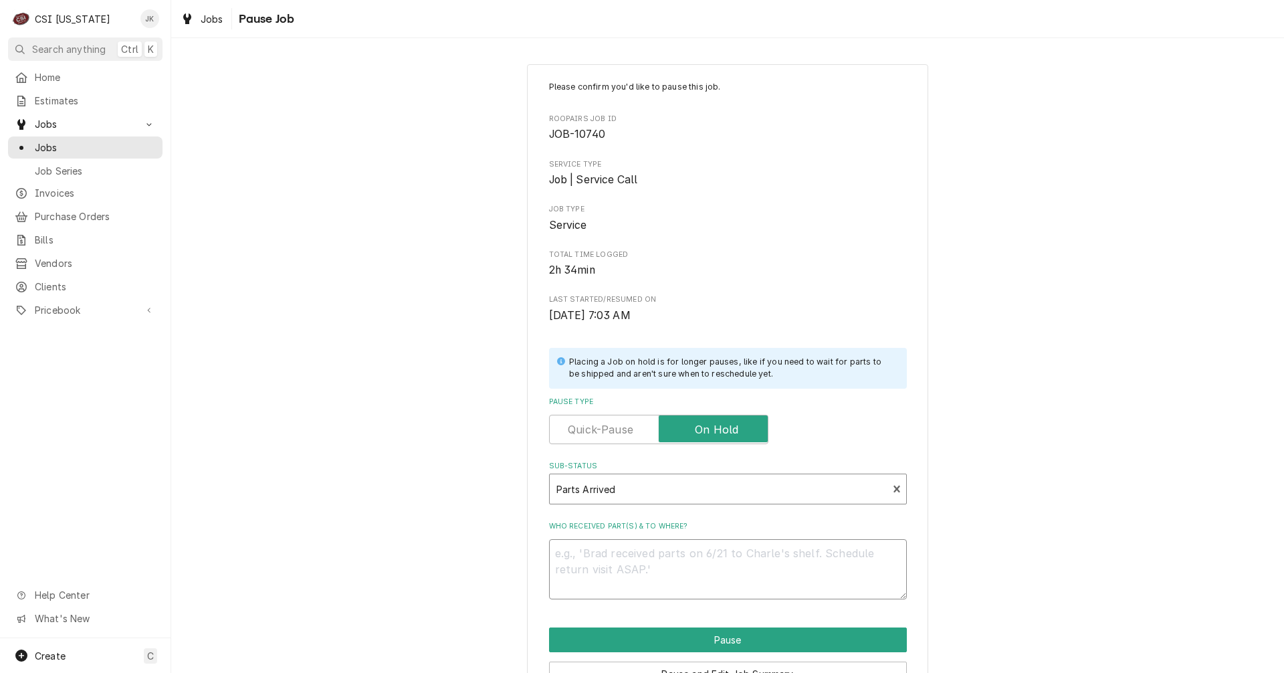
click at [603, 550] on textarea "Who received part(s) & to where?" at bounding box center [728, 569] width 358 height 60
paste textarea "Arrived 10/14, [PERSON_NAME]"
type textarea "x"
type textarea "Arrived 10/14, [PERSON_NAME]"
drag, startPoint x: 626, startPoint y: 554, endPoint x: 646, endPoint y: 554, distance: 20.1
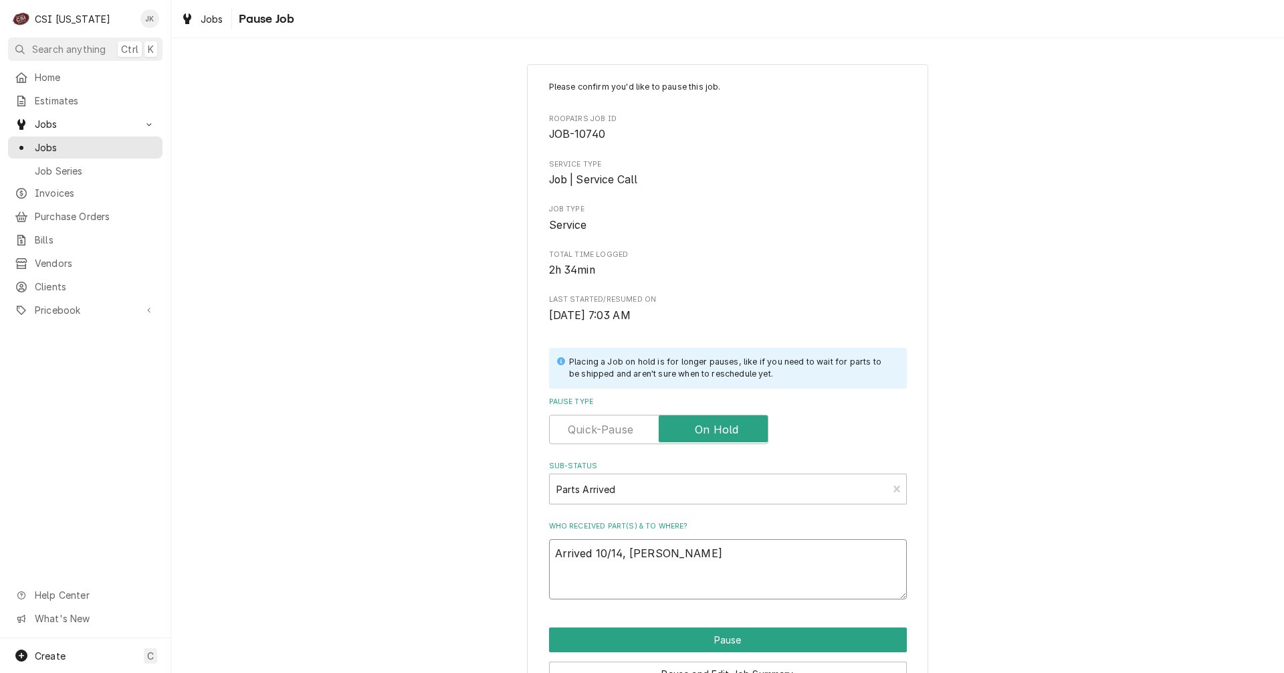
click at [646, 554] on textarea "Arrived 10/14, [PERSON_NAME]" at bounding box center [728, 569] width 358 height 60
type textarea "x"
type textarea "Arrived 10/14, J"
type textarea "x"
type textarea "Arrived 10/14, Je"
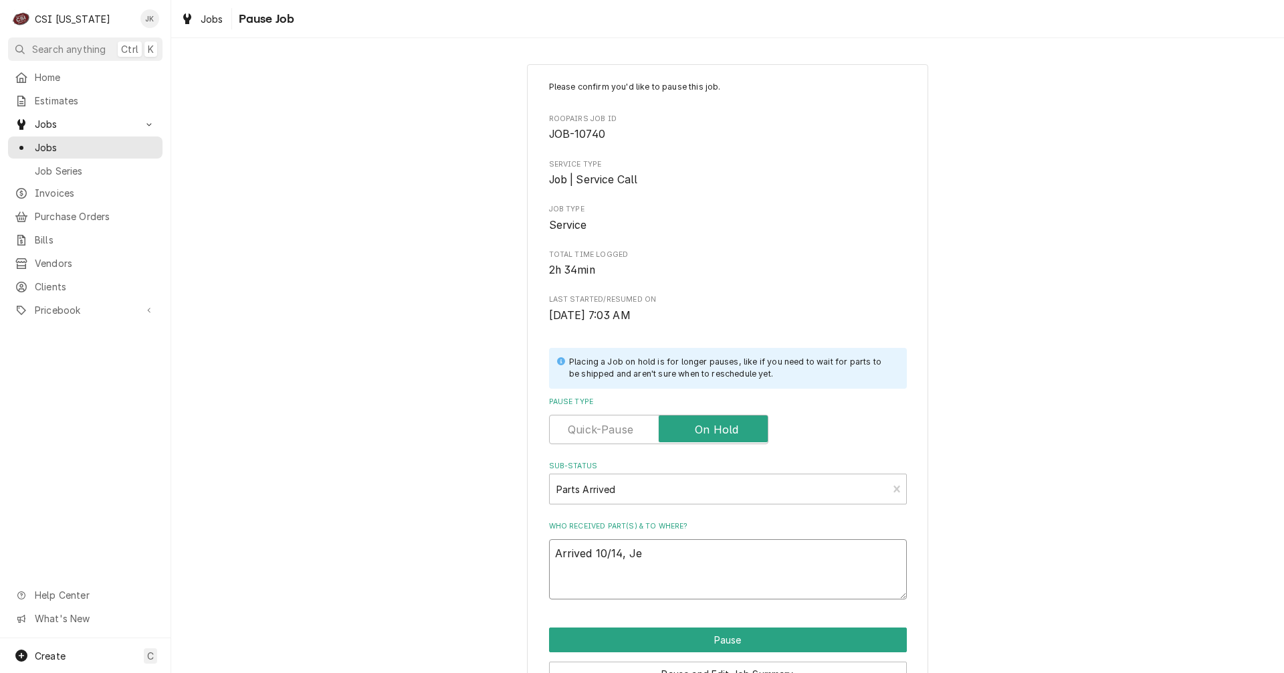
type textarea "x"
type textarea "Arrived 10/14, Jef"
type textarea "x"
type textarea "Arrived 10/14, [PERSON_NAME]"
type textarea "x"
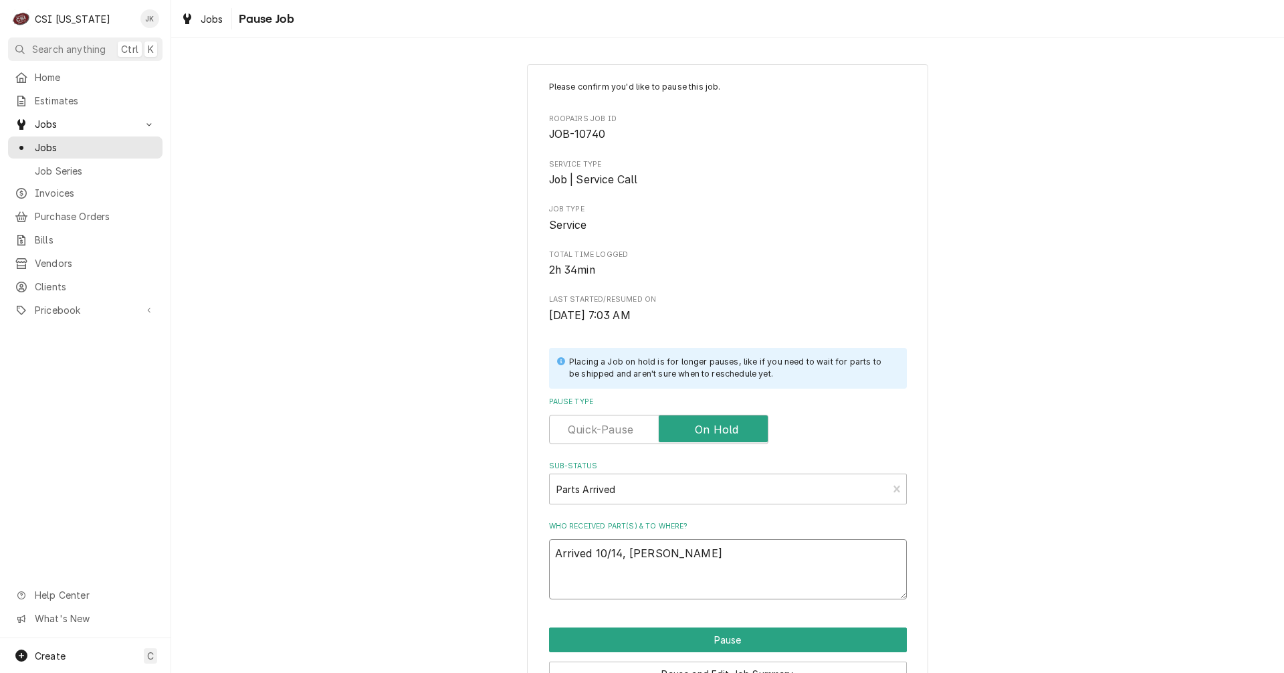
type textarea "Arrived 10/14, [PERSON_NAME]"
type textarea "x"
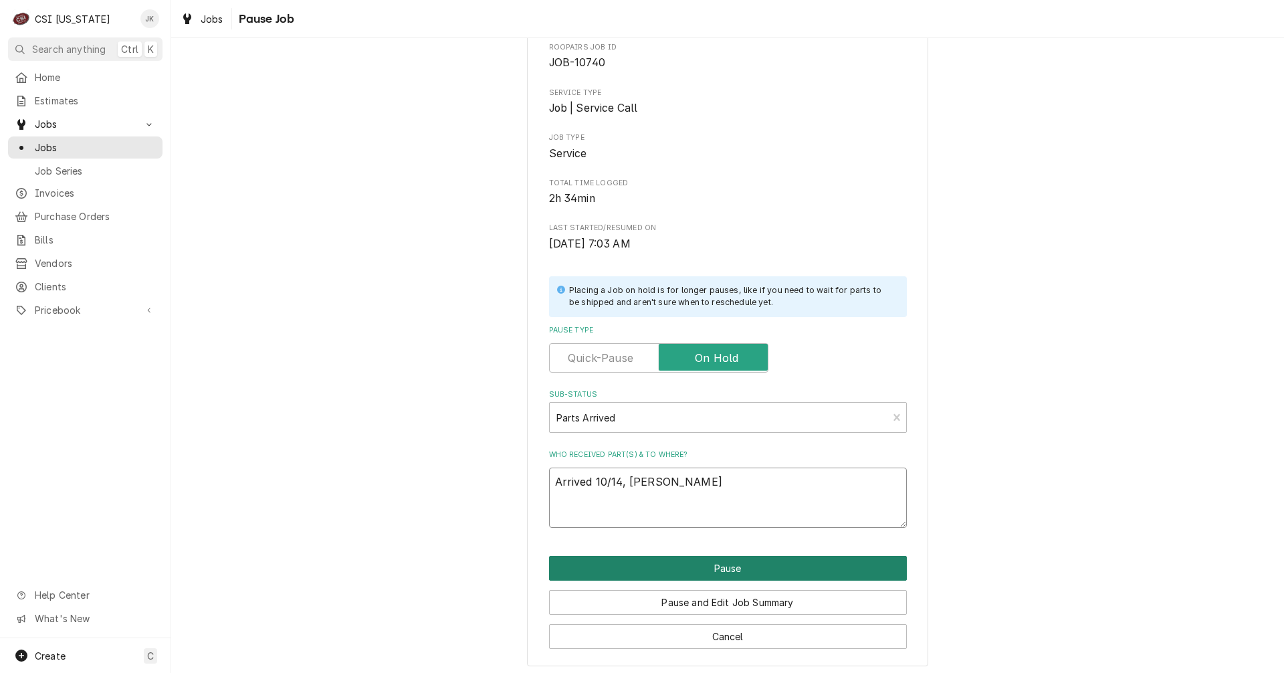
scroll to position [76, 0]
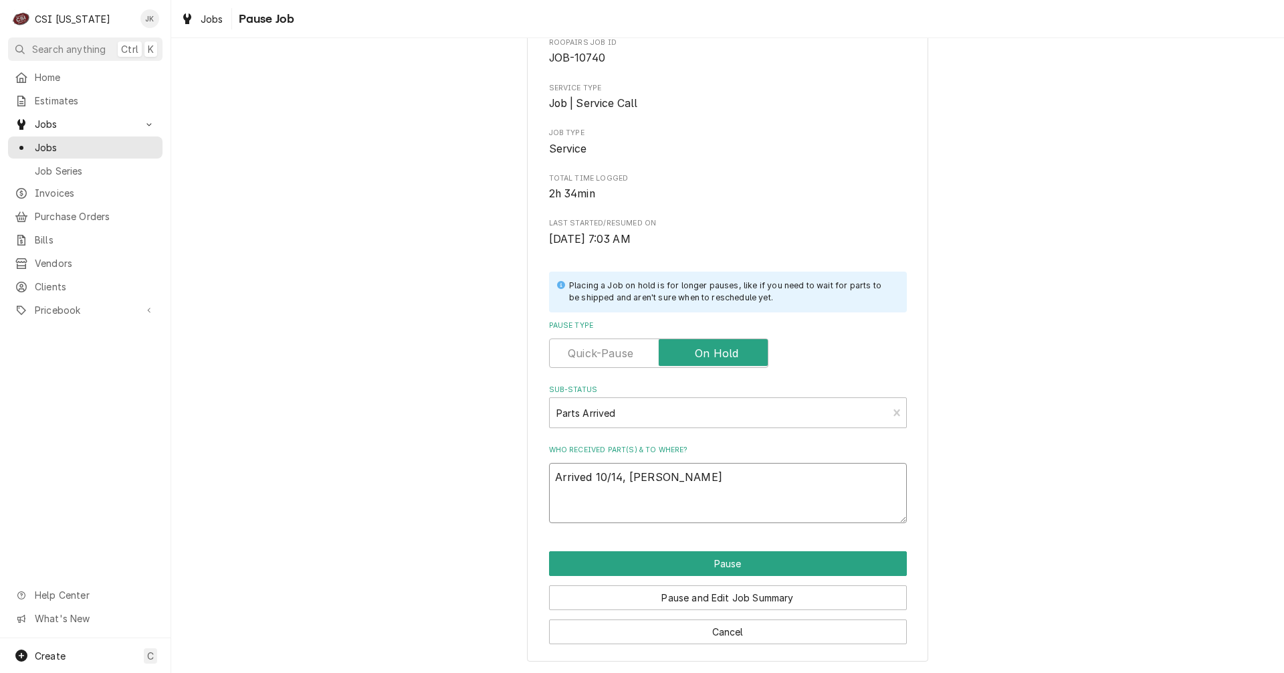
drag, startPoint x: 663, startPoint y: 472, endPoint x: 466, endPoint y: 468, distance: 197.3
click at [466, 468] on div "Please confirm you'd like to pause this job. Roopairs Job ID JOB-10740 Service …" at bounding box center [727, 324] width 1113 height 697
type textarea "Arrived 10/14, [PERSON_NAME]"
click at [666, 593] on button "Pause and Edit Job Summary" at bounding box center [728, 597] width 358 height 25
type textarea "x"
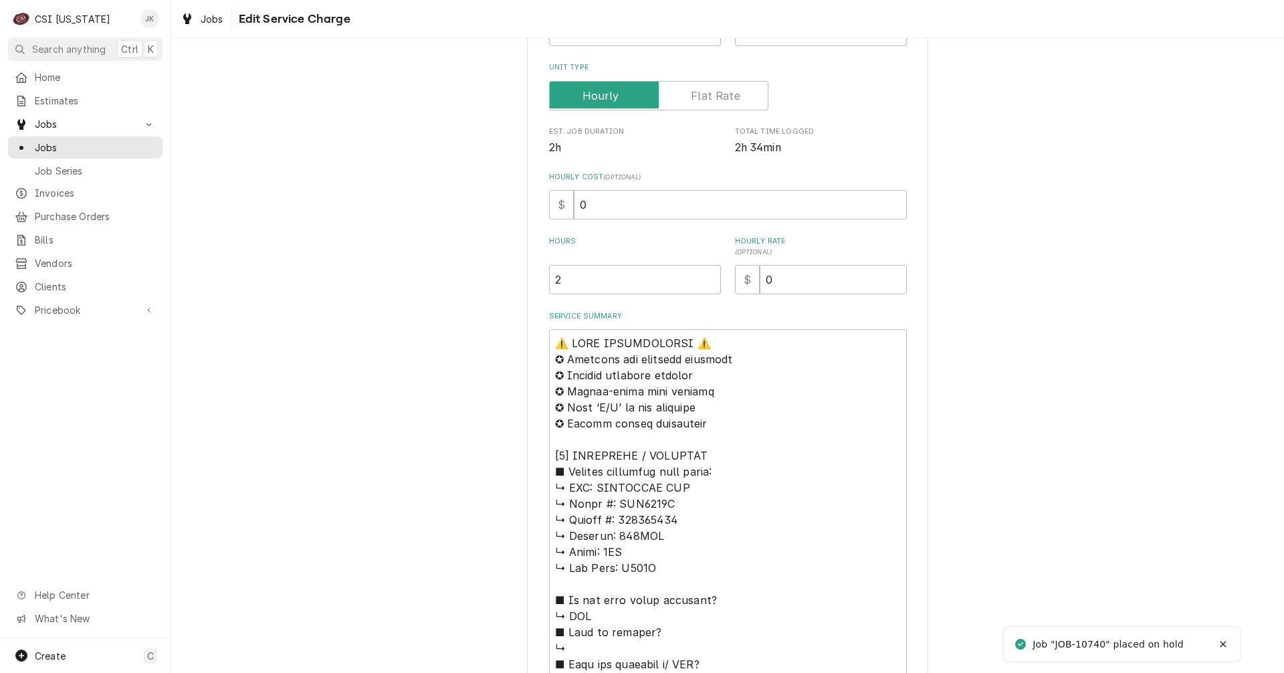
scroll to position [300, 0]
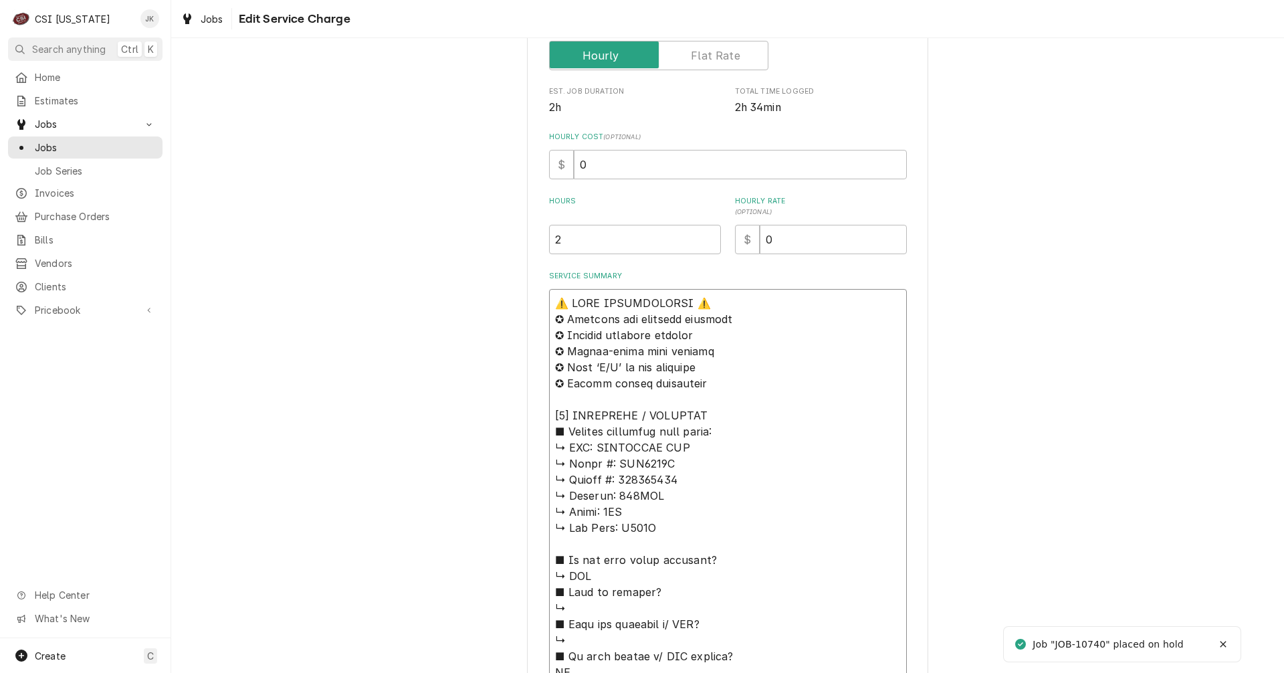
type textarea "x"
type textarea "⚠️ 𝗙𝗢𝗥𝗠 𝗜𝗡𝗦𝗧𝗥𝗨𝗖𝗧𝗜𝗢𝗡𝗦 ⚠️ ✪ 𝗖𝗼𝗺𝗽𝗹𝗲𝘁𝗲 𝗮𝗹𝗹 𝗿𝗲𝗹𝗲𝘃𝗮𝗻𝘁 𝘀𝗲𝗰𝘁𝗶𝗼𝗻𝘀 ✪ 𝗣𝗿𝗼𝘃𝗶𝗱𝗲 𝗱𝗲𝘁𝗮𝗶𝗹𝗲𝗱 𝗮𝗻𝘀…"
type textarea "x"
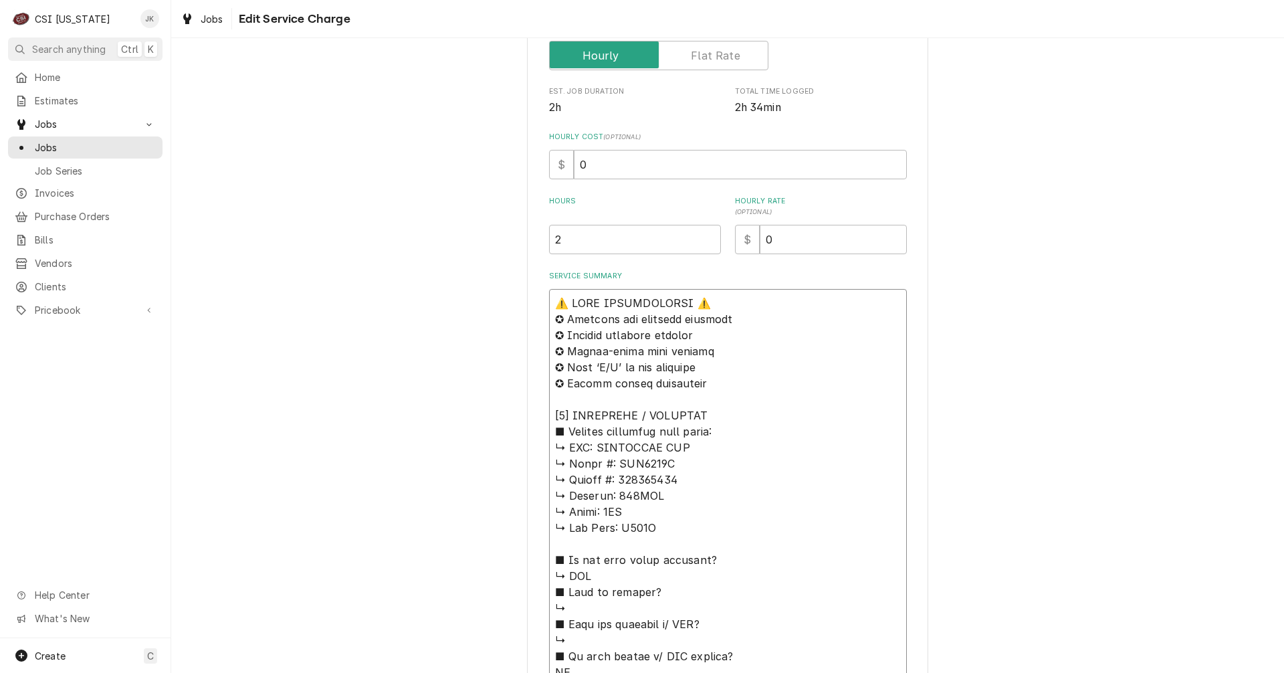
type textarea "⚠️ 𝗙𝗢𝗥𝗠 𝗜𝗡𝗦𝗧𝗥𝗨𝗖𝗧𝗜𝗢𝗡𝗦 ⚠️ ✪ 𝗖𝗼𝗺𝗽𝗹𝗲𝘁𝗲 𝗮𝗹𝗹 𝗿𝗲𝗹𝗲𝘃𝗮𝗻𝘁 𝘀𝗲𝗰𝘁𝗶𝗼𝗻𝘀 ✪ 𝗣𝗿𝗼𝘃𝗶𝗱𝗲 𝗱𝗲𝘁𝗮𝗶𝗹𝗲𝗱 𝗮𝗻𝘀…"
paste textarea "Arrived 10/14, Jeff H"
type textarea "x"
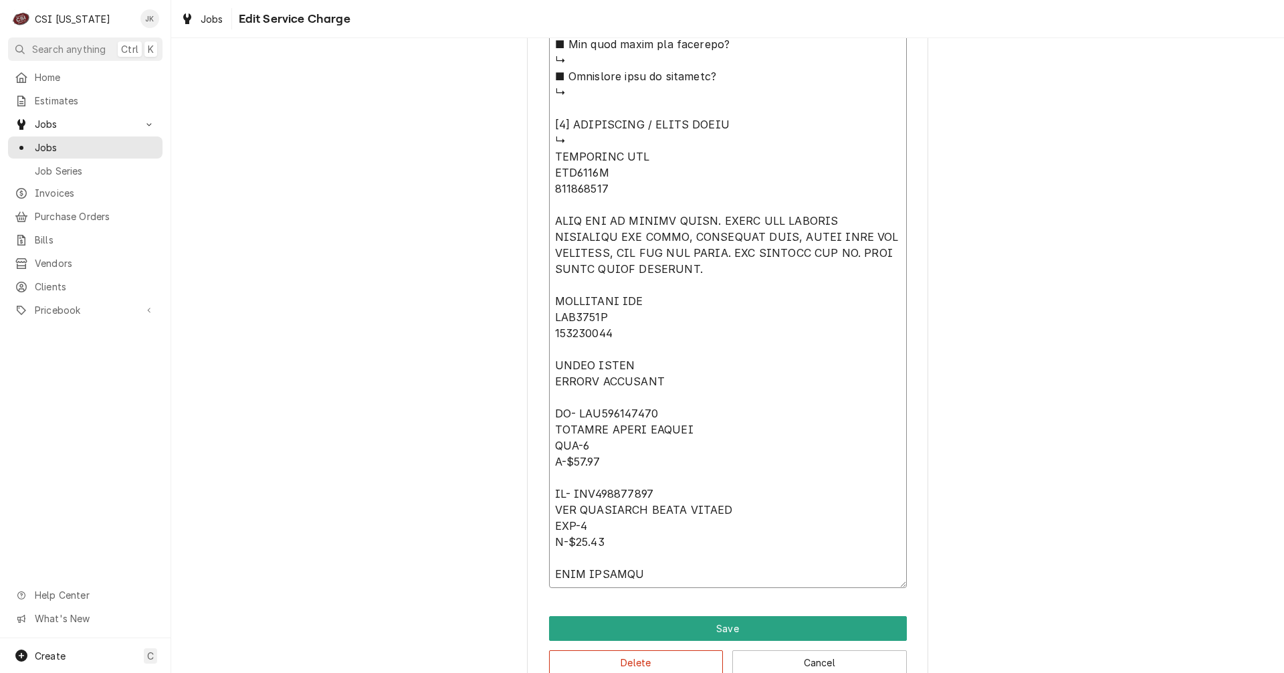
scroll to position [1440, 0]
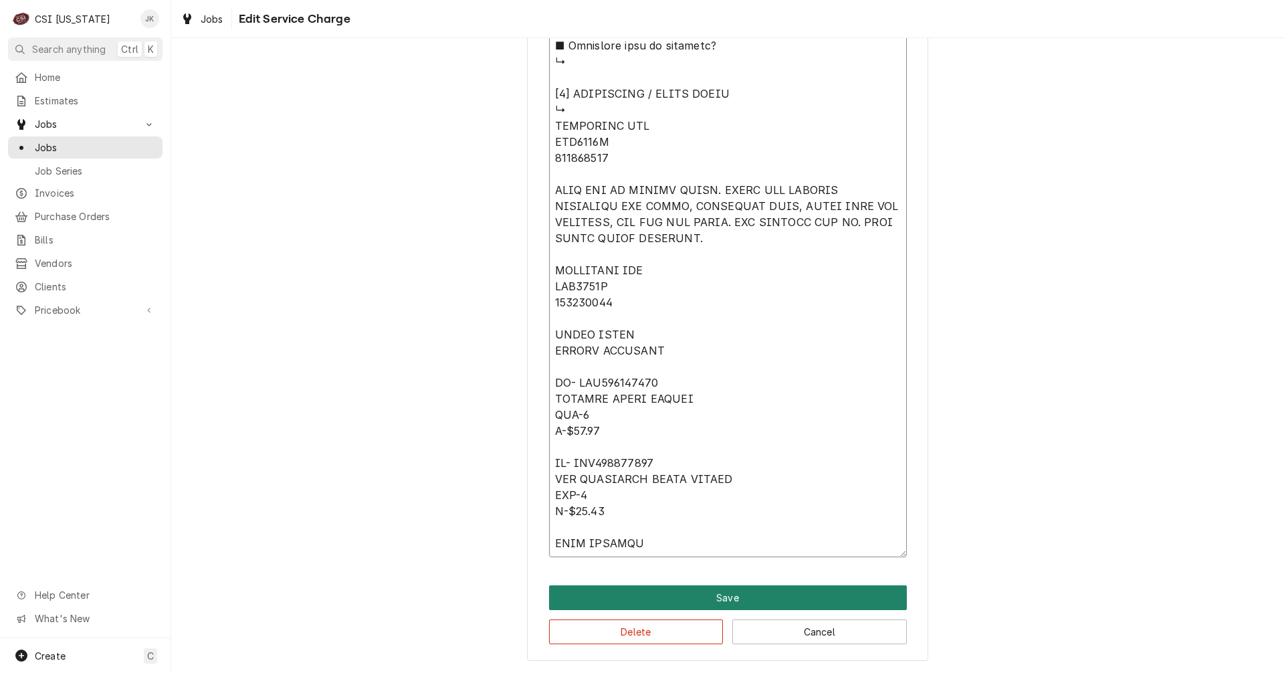
type textarea "Arrived 10/14, Jeff H ⚠️ 𝗙𝗢𝗥𝗠 𝗜𝗡𝗦𝗧𝗥𝗨𝗖𝗧𝗜𝗢𝗡𝗦 ⚠️ ✪ 𝗖𝗼𝗺𝗽𝗹𝗲𝘁𝗲 𝗮𝗹𝗹 𝗿𝗲𝗹𝗲𝘃𝗮𝗻𝘁 𝘀𝗲𝗰𝘁𝗶𝗼𝗻𝘀 …"
click at [718, 604] on button "Save" at bounding box center [728, 597] width 358 height 25
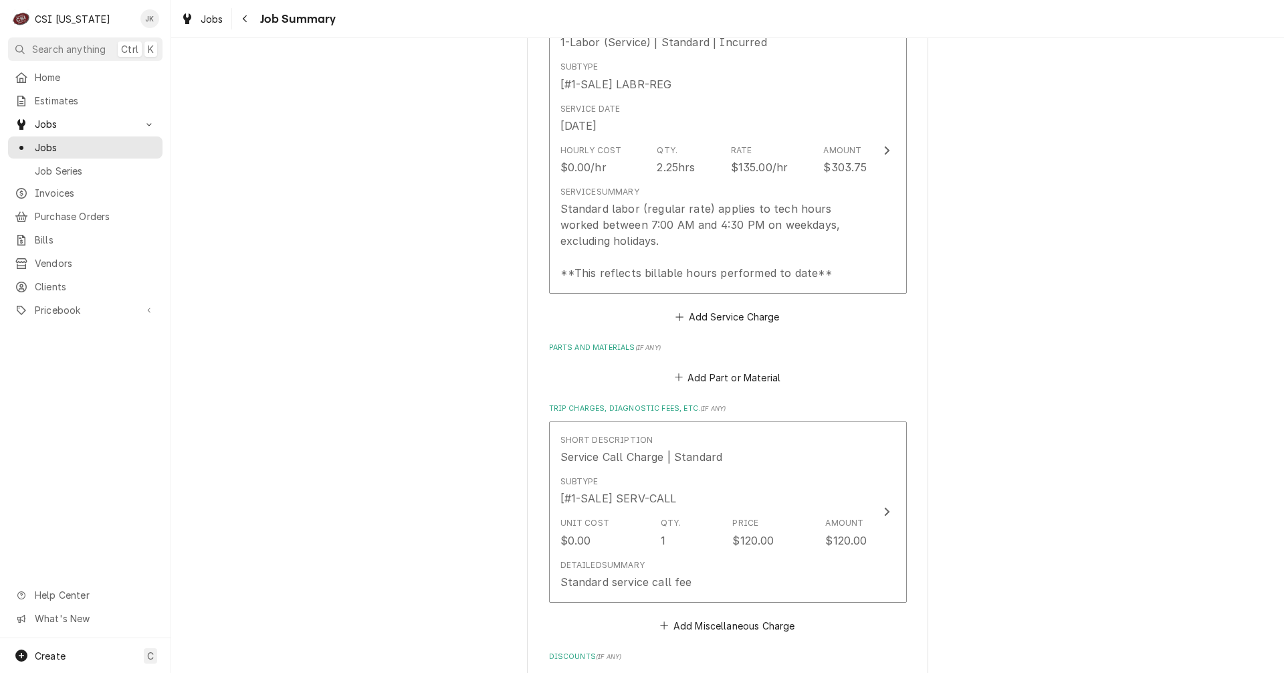
scroll to position [2274, 0]
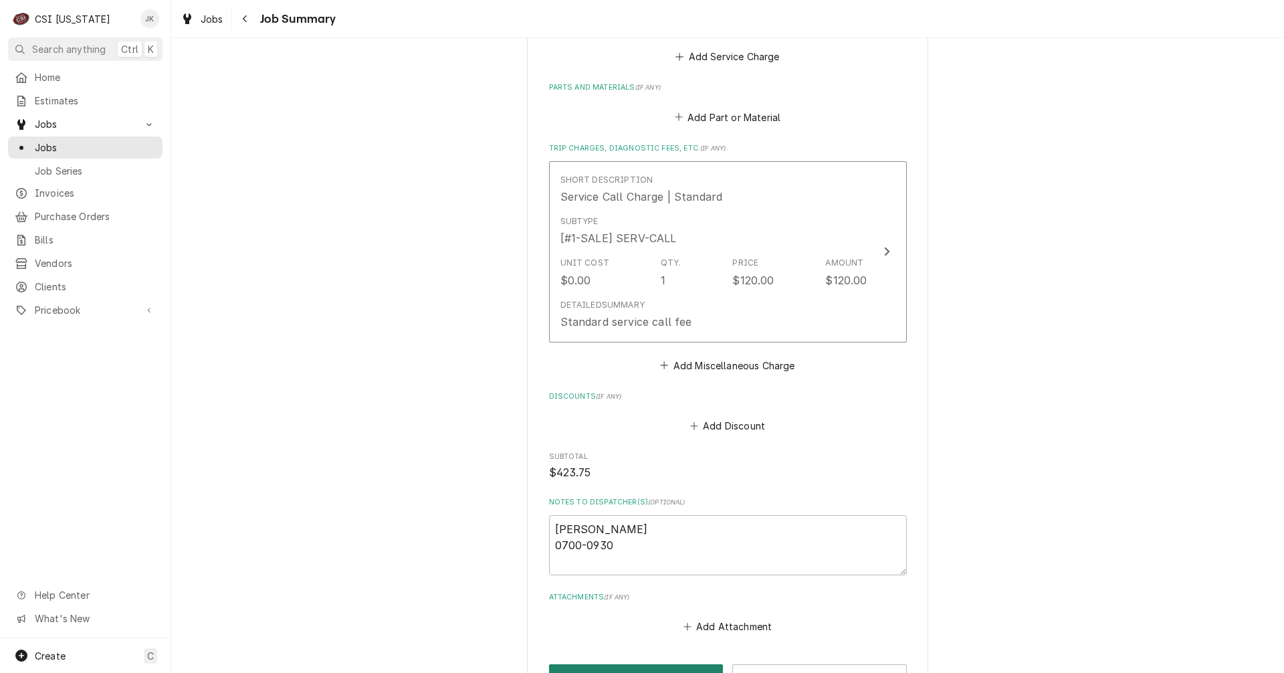
click at [675, 664] on button "Save" at bounding box center [636, 676] width 175 height 25
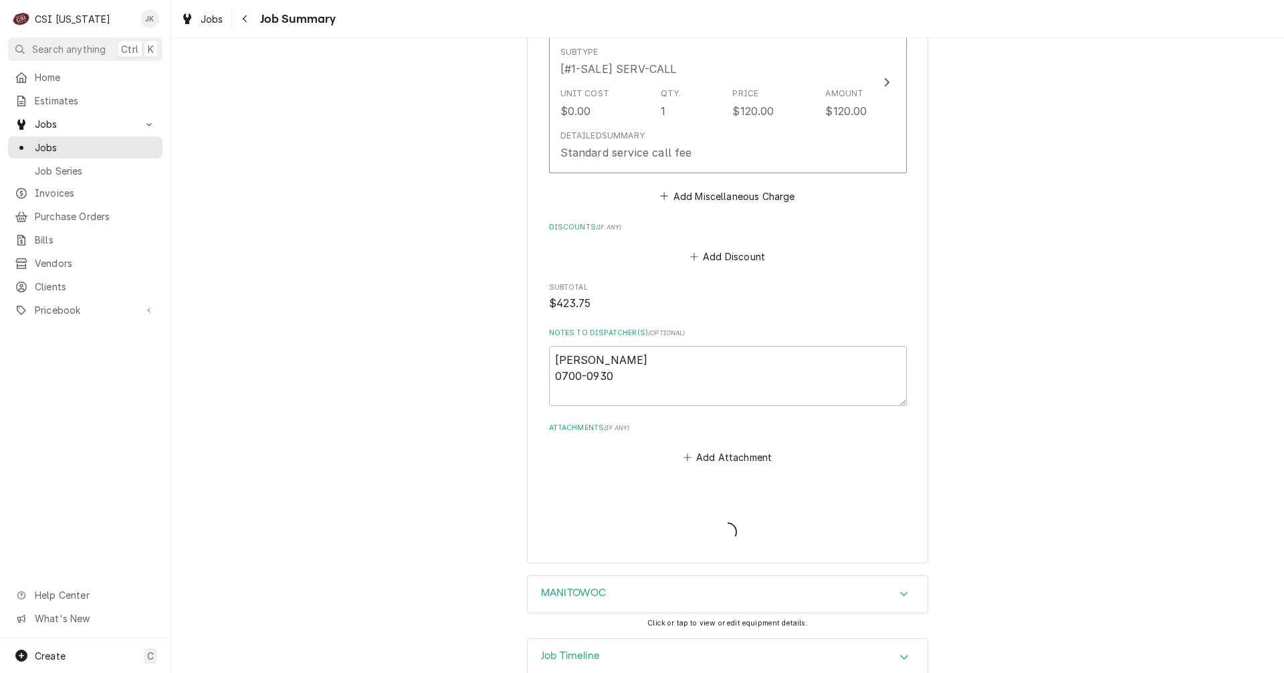
type textarea "x"
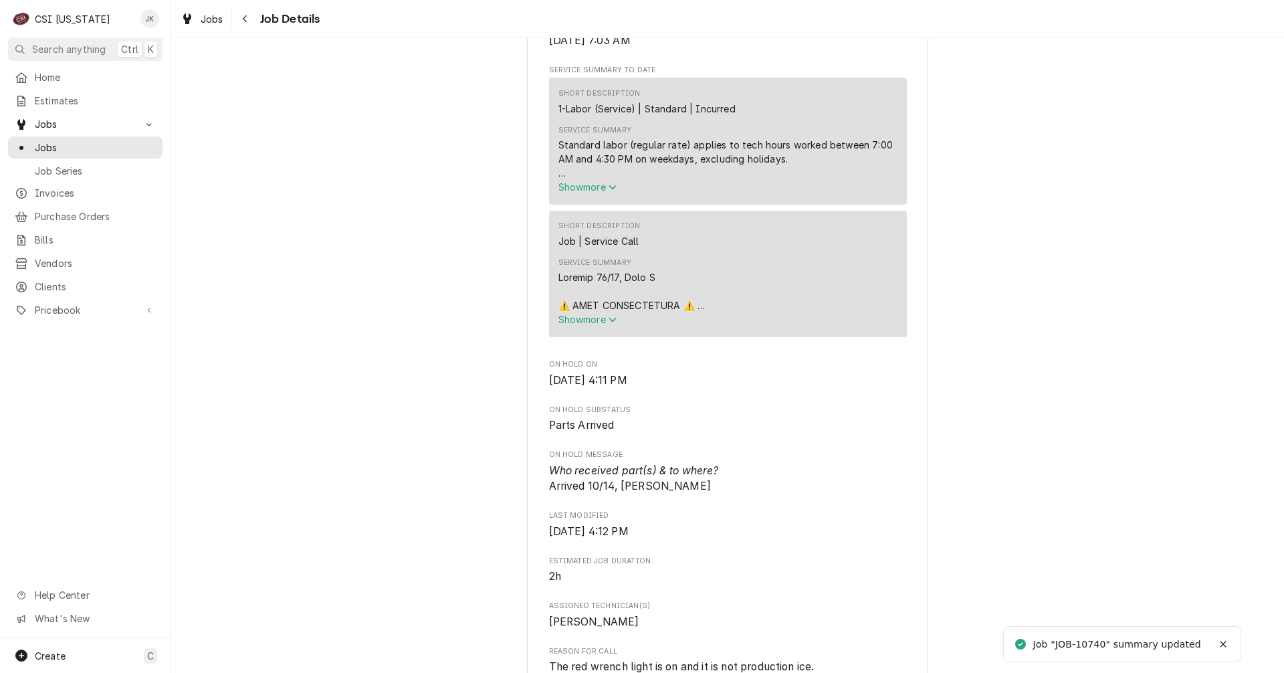
scroll to position [468, 0]
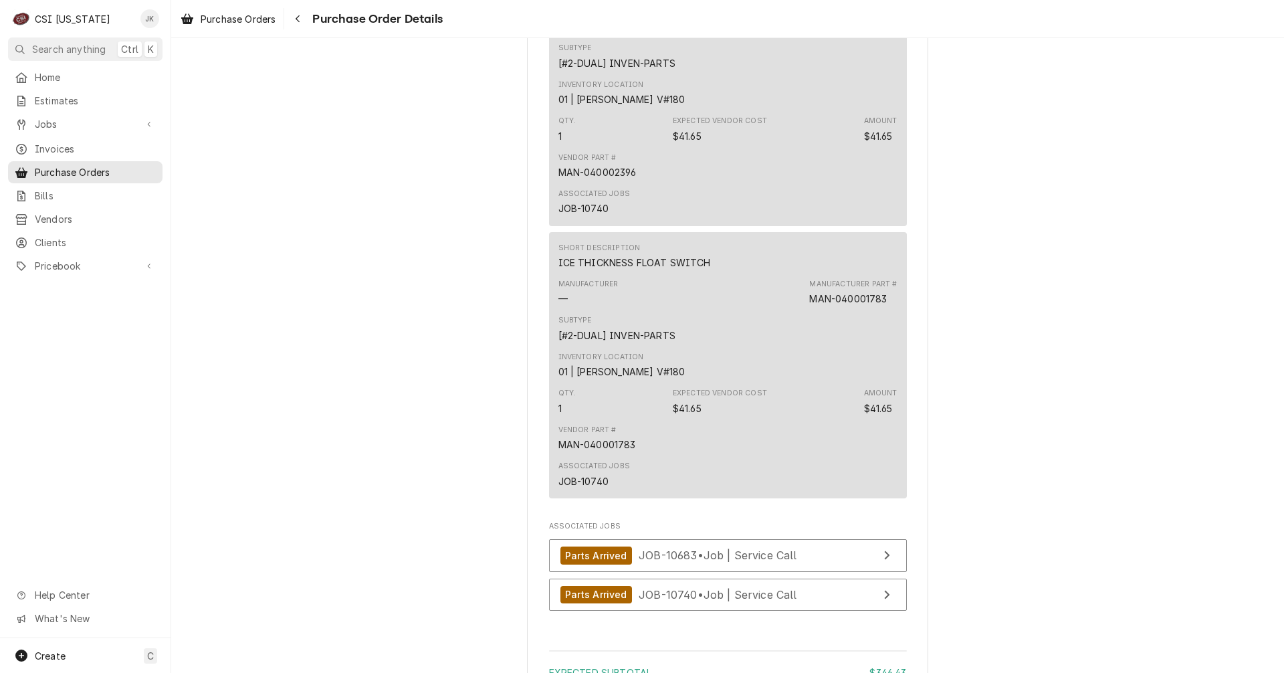
scroll to position [2341, 0]
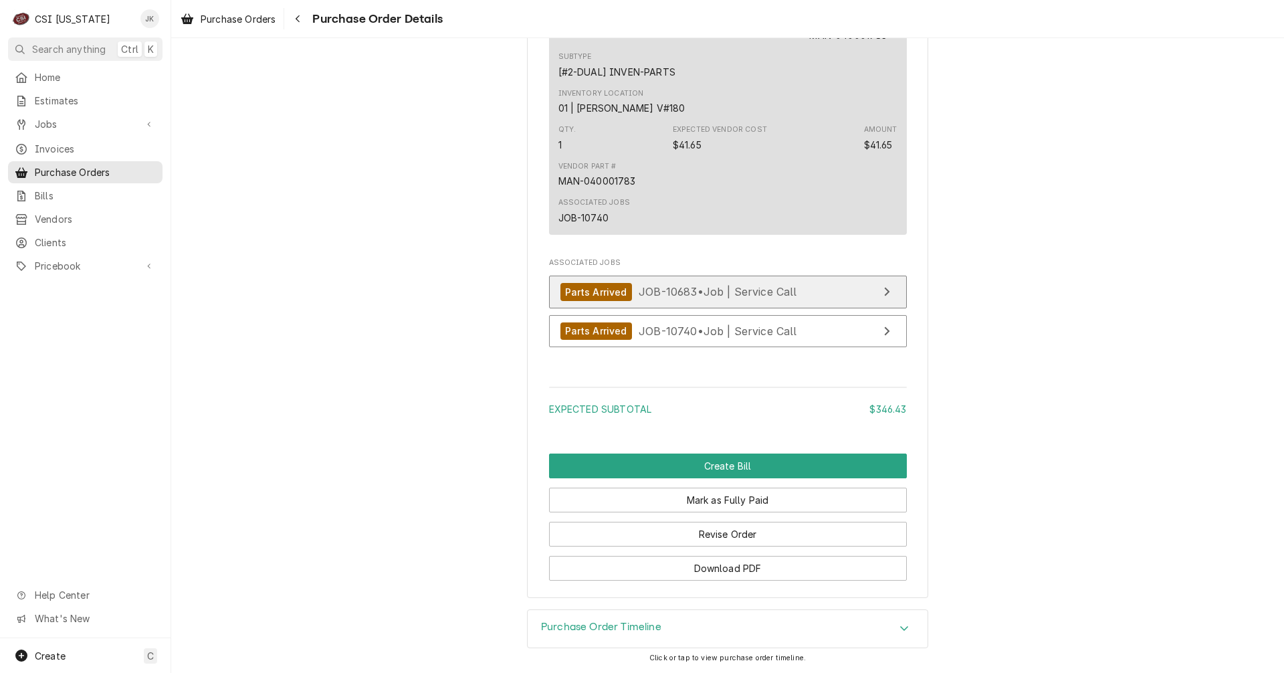
click at [678, 298] on span "JOB-10683 • Job | Service Call" at bounding box center [718, 291] width 159 height 13
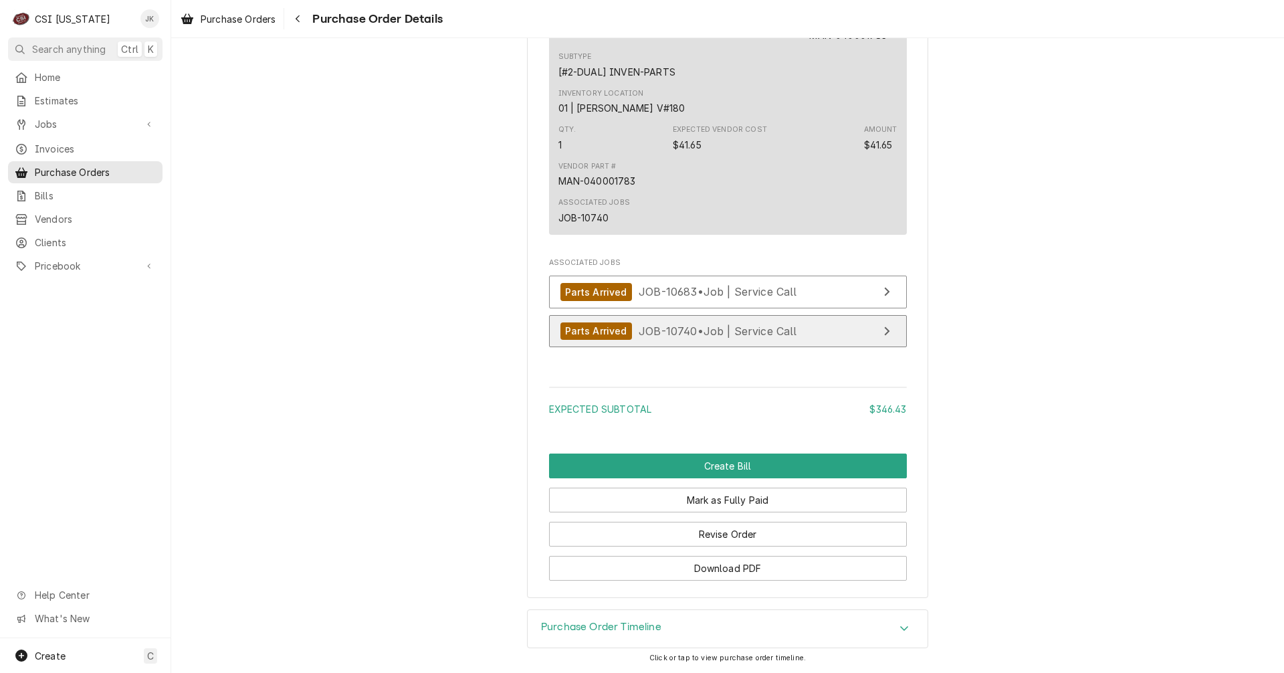
click at [692, 337] on span "JOB-10740 • Job | Service Call" at bounding box center [718, 330] width 159 height 13
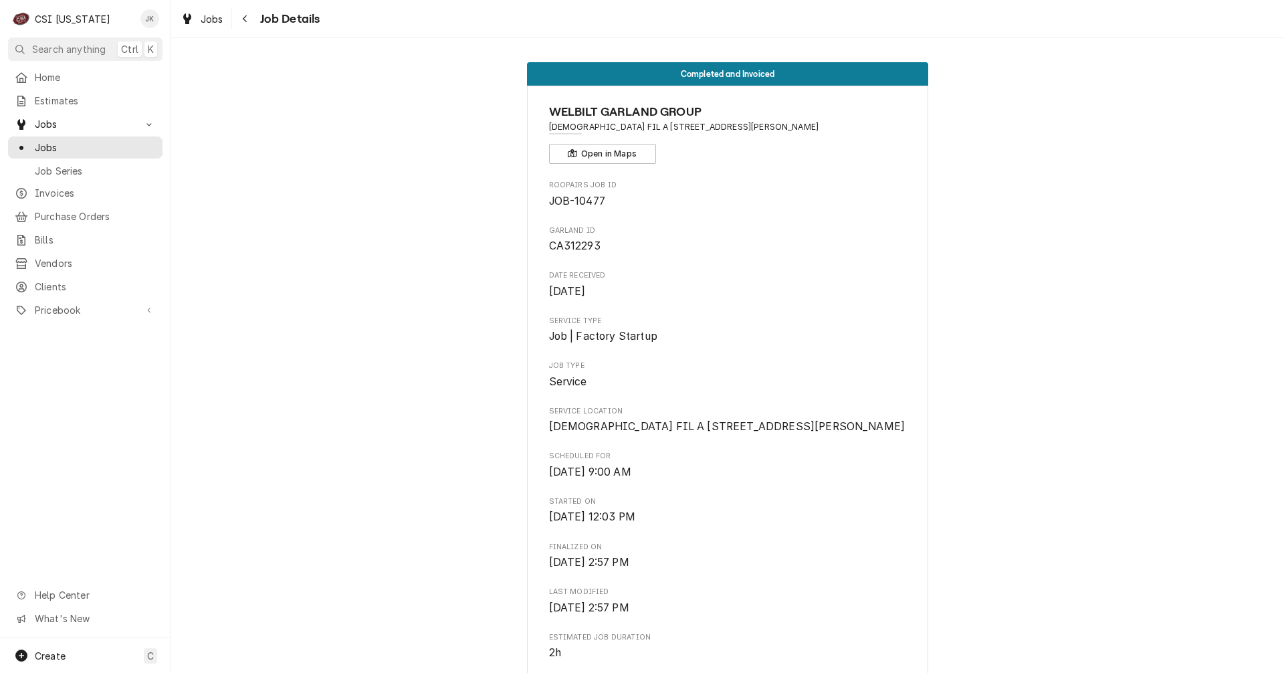
scroll to position [2860, 0]
